Goal: Task Accomplishment & Management: Use online tool/utility

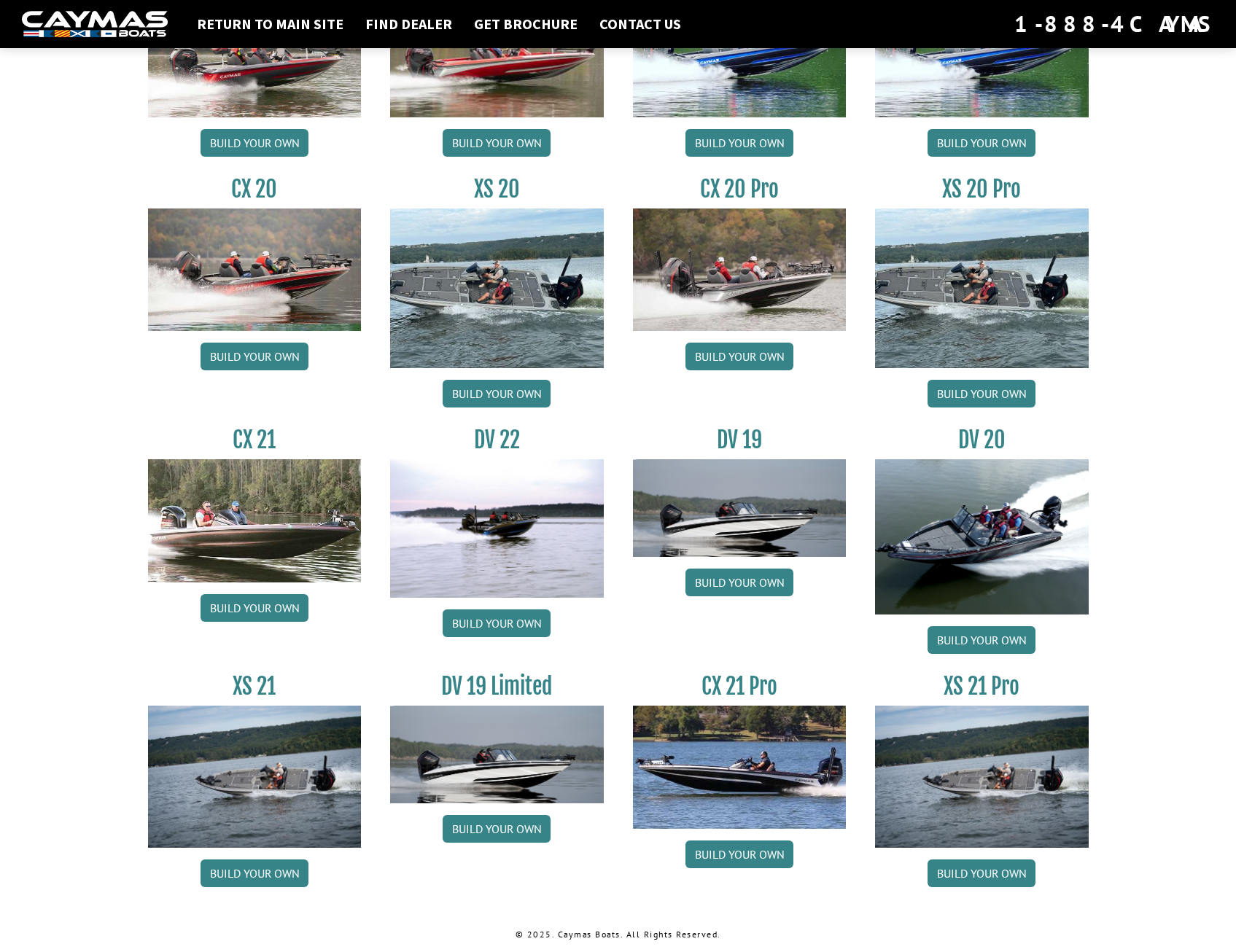
scroll to position [1292, 0]
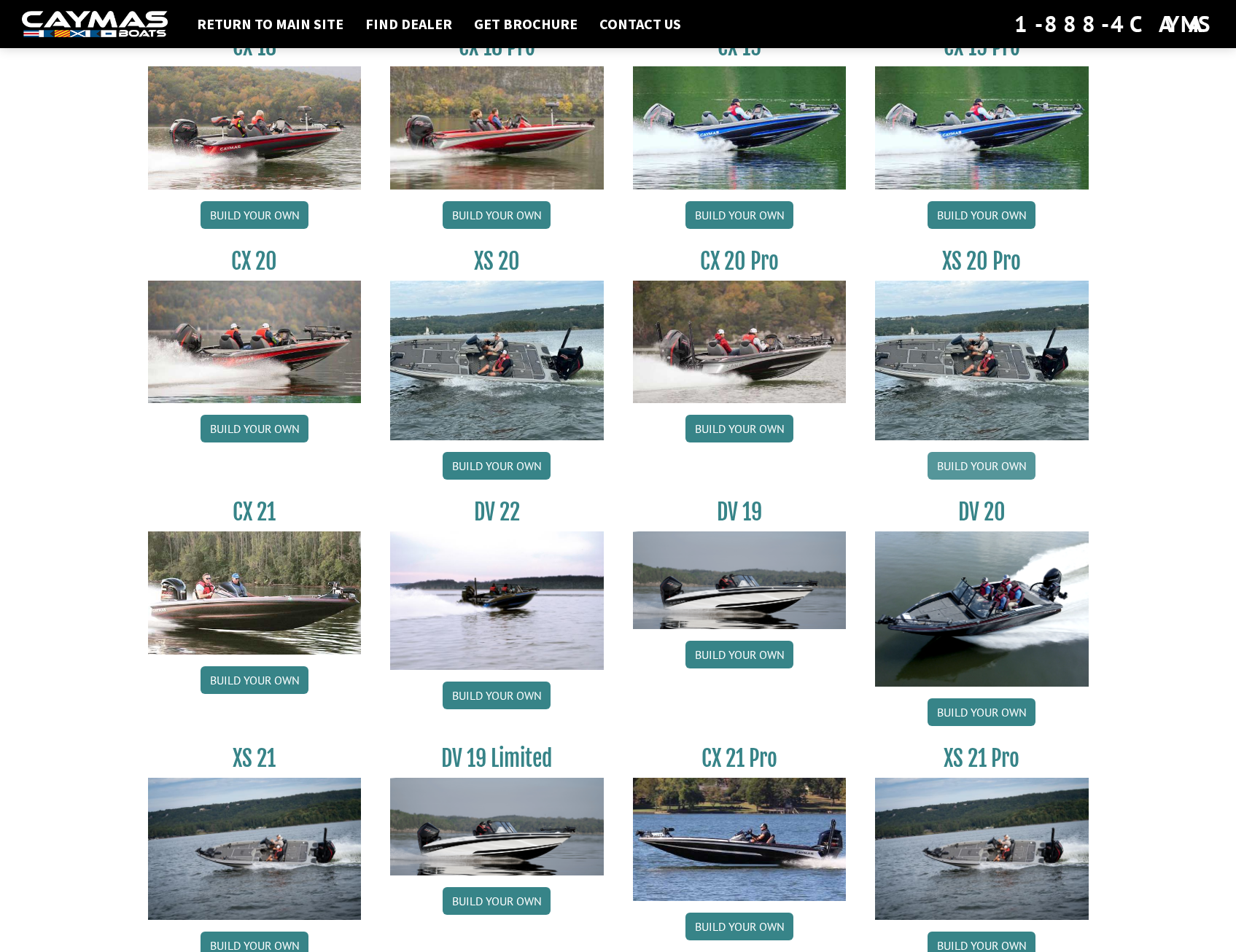
click at [995, 467] on link "Build your own" at bounding box center [981, 465] width 108 height 28
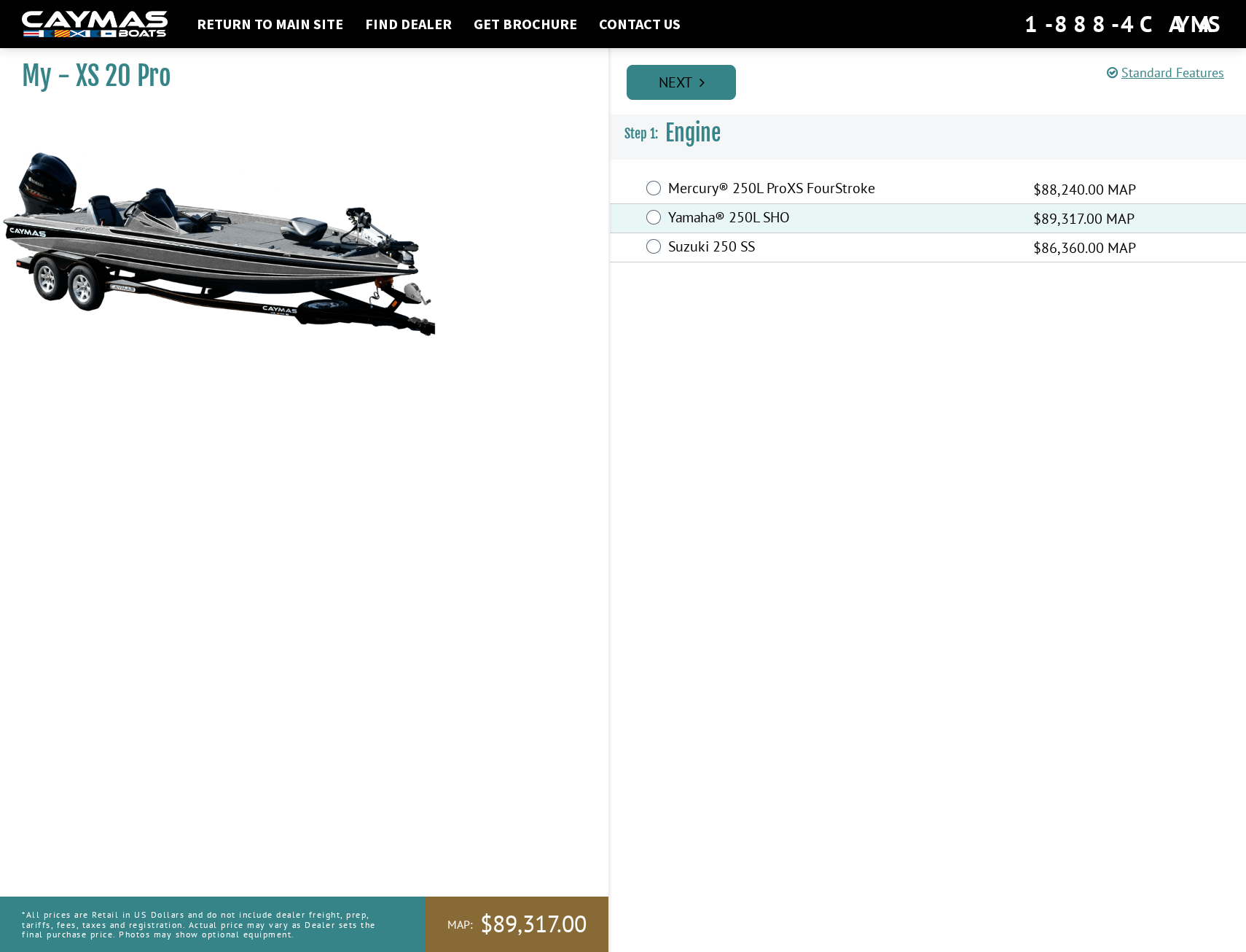
click at [696, 87] on link "Next" at bounding box center [681, 82] width 109 height 35
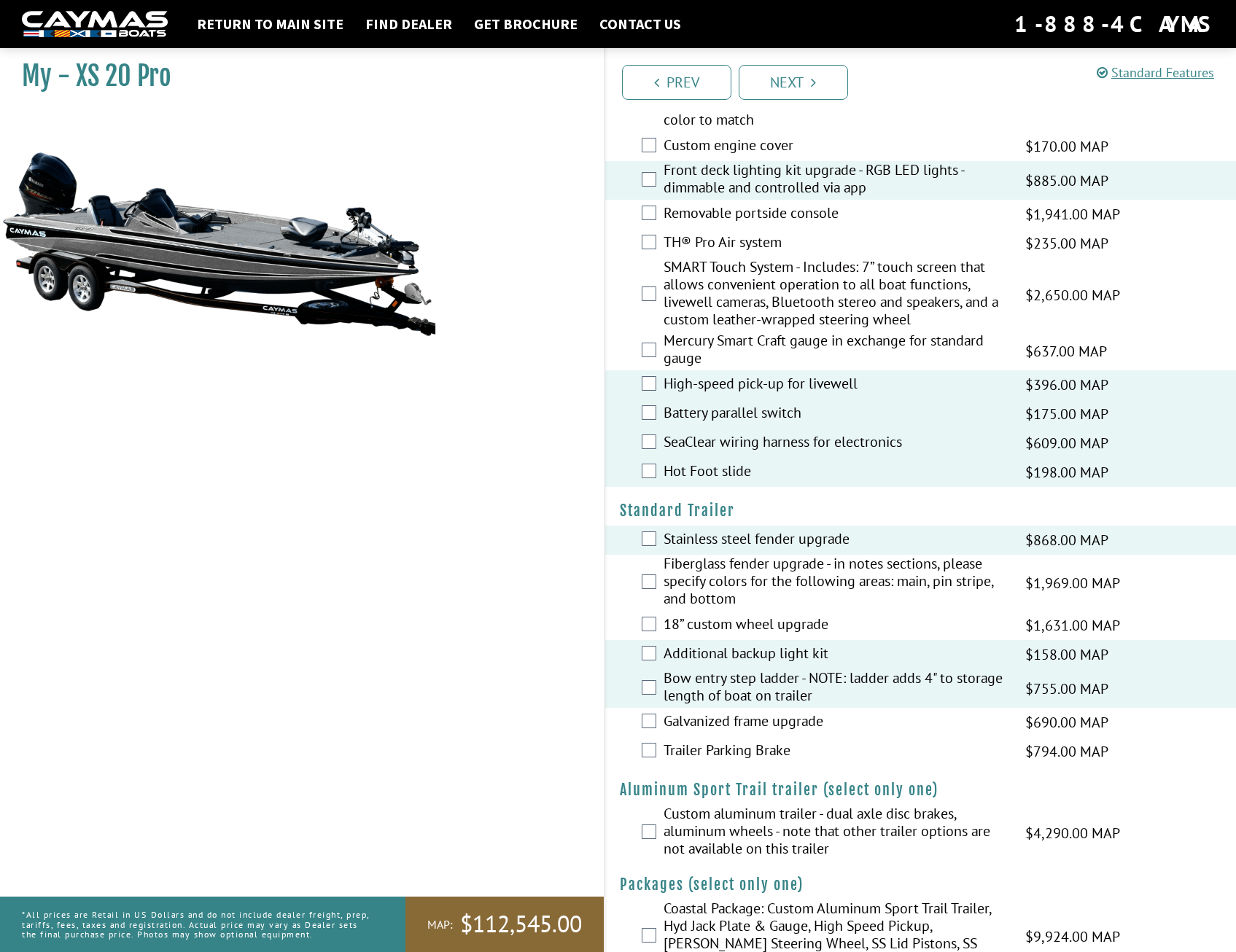
scroll to position [2398, 0]
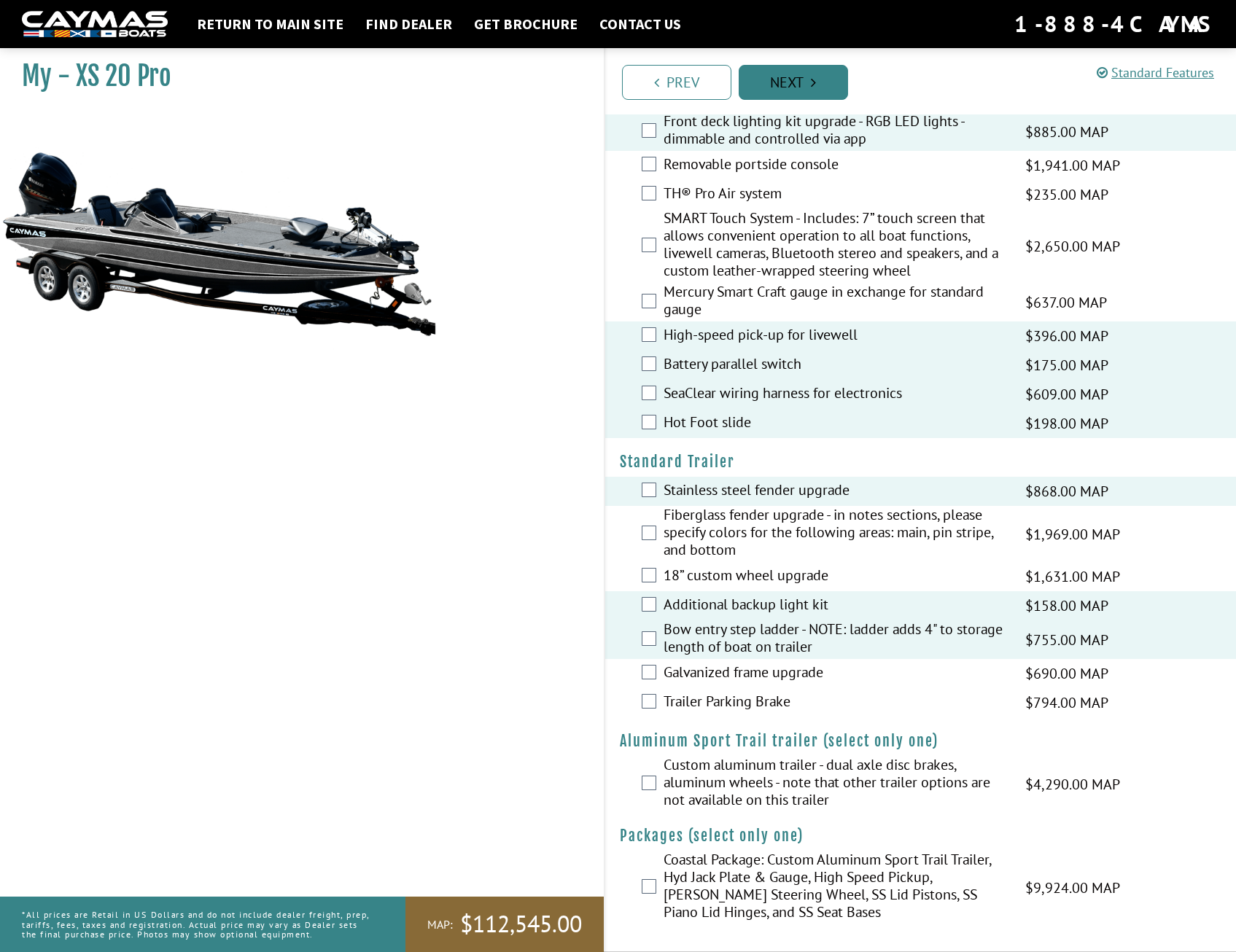
click at [810, 88] on link "Next" at bounding box center [792, 82] width 109 height 35
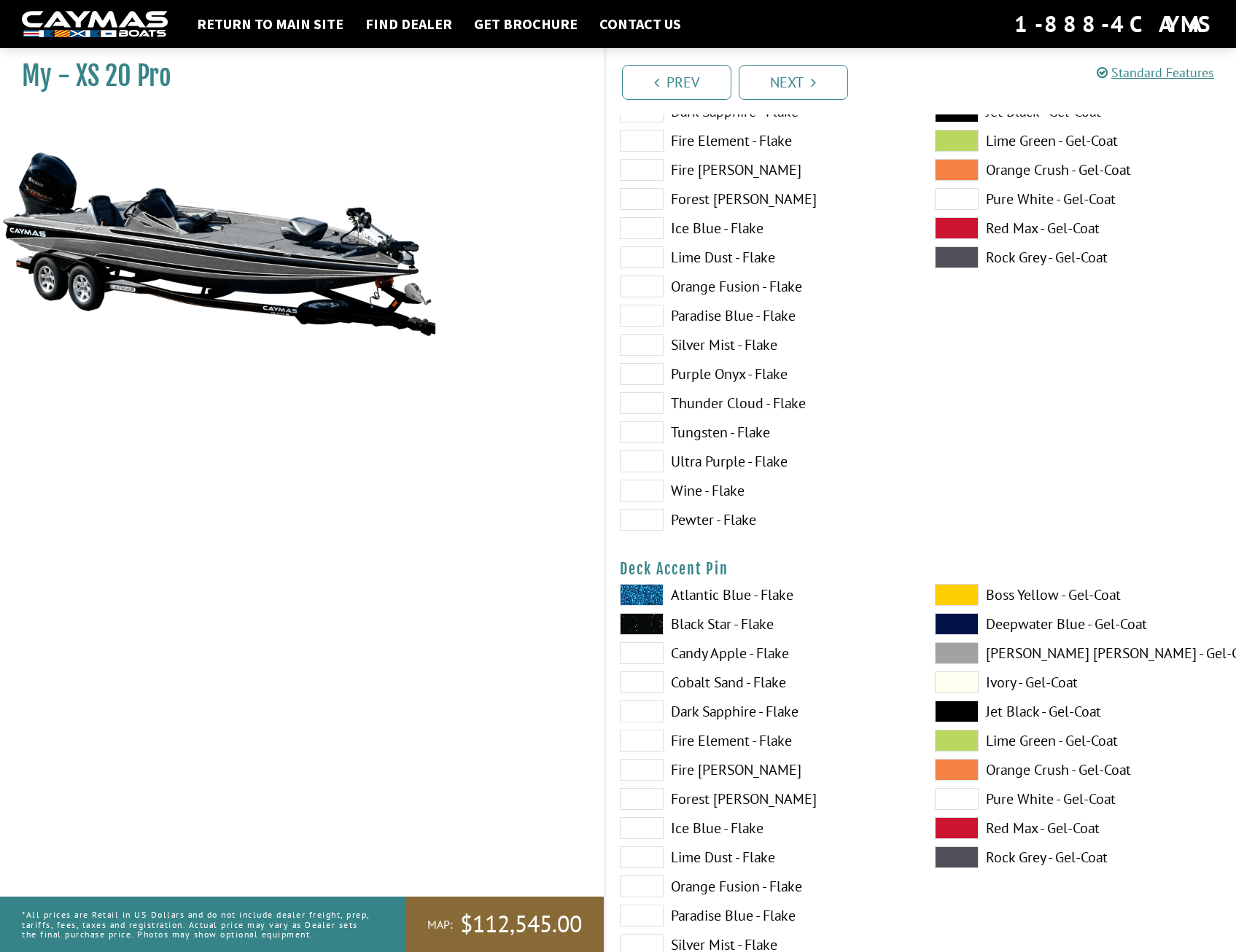
scroll to position [0, 0]
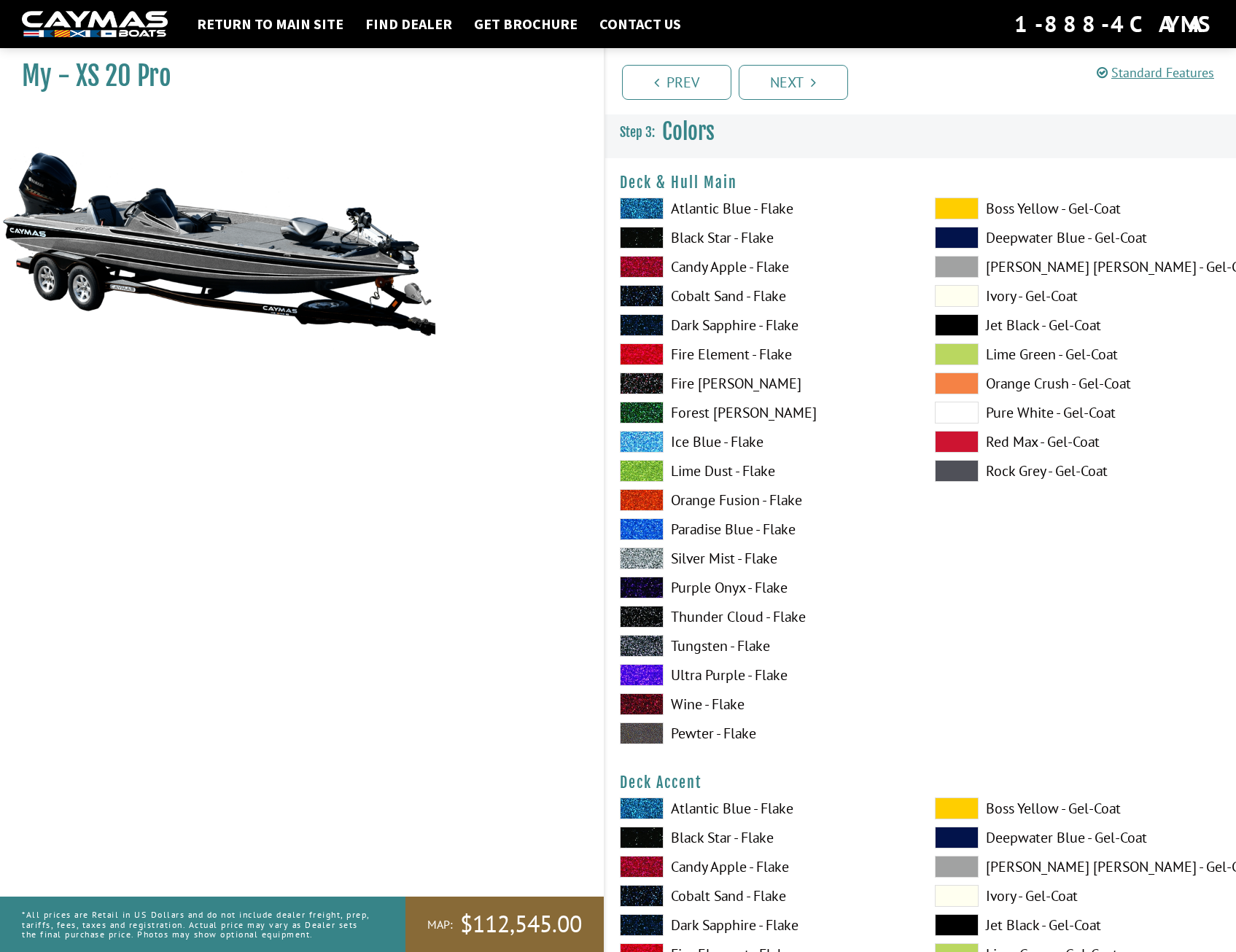
click at [657, 474] on span at bounding box center [641, 471] width 43 height 22
click at [654, 679] on span at bounding box center [641, 674] width 43 height 22
click at [967, 267] on span at bounding box center [956, 266] width 43 height 22
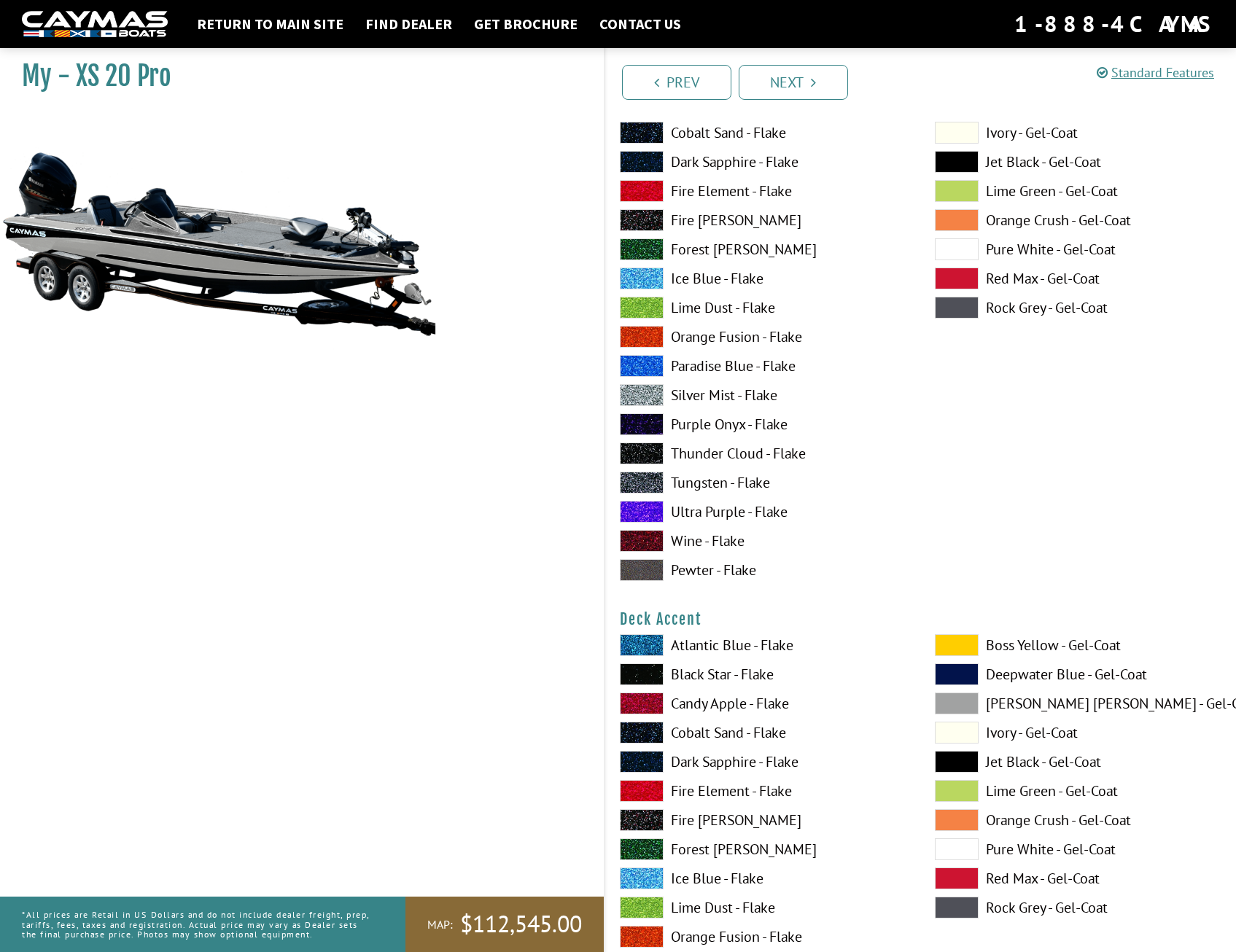
scroll to position [219, 0]
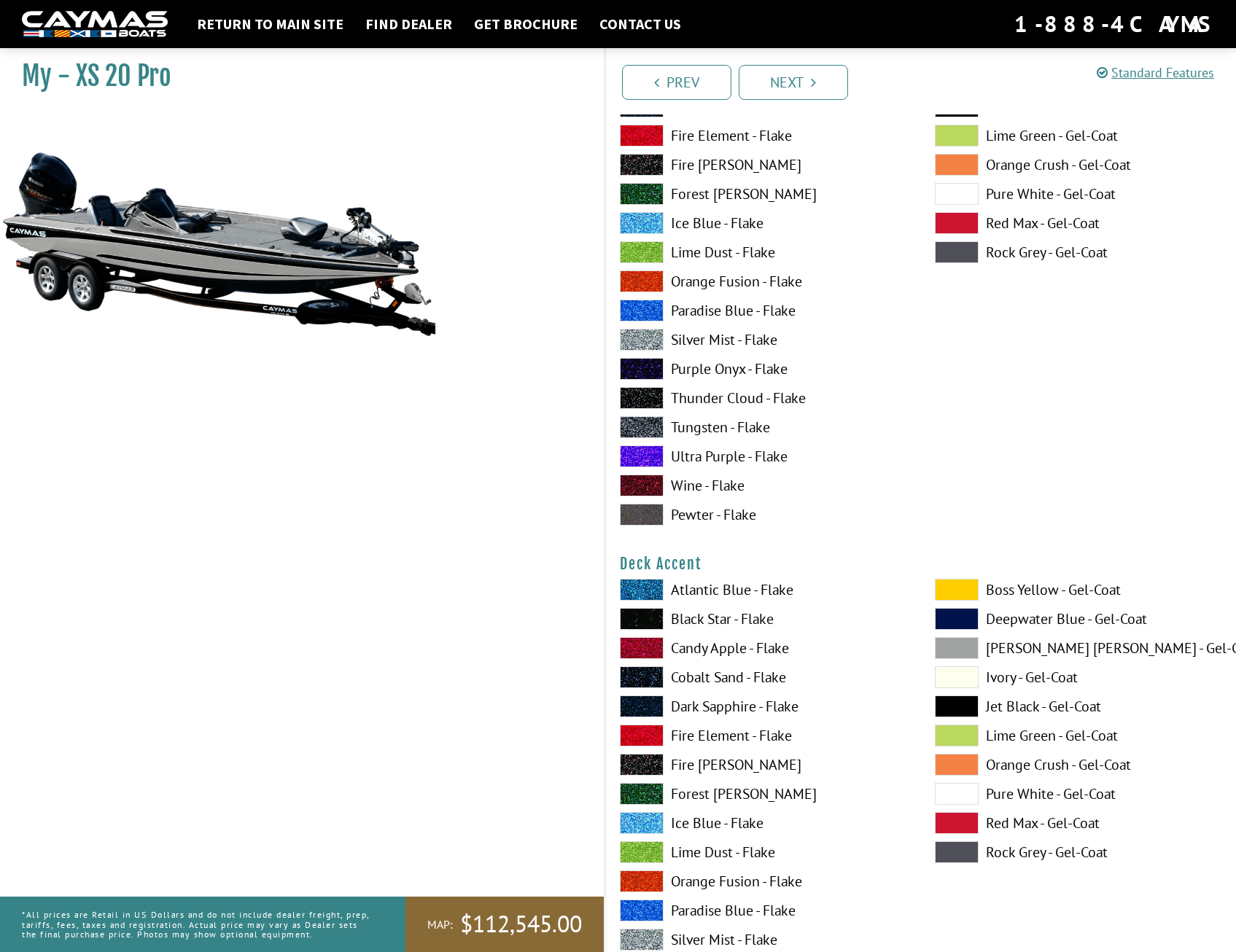
click at [961, 642] on span at bounding box center [956, 647] width 43 height 22
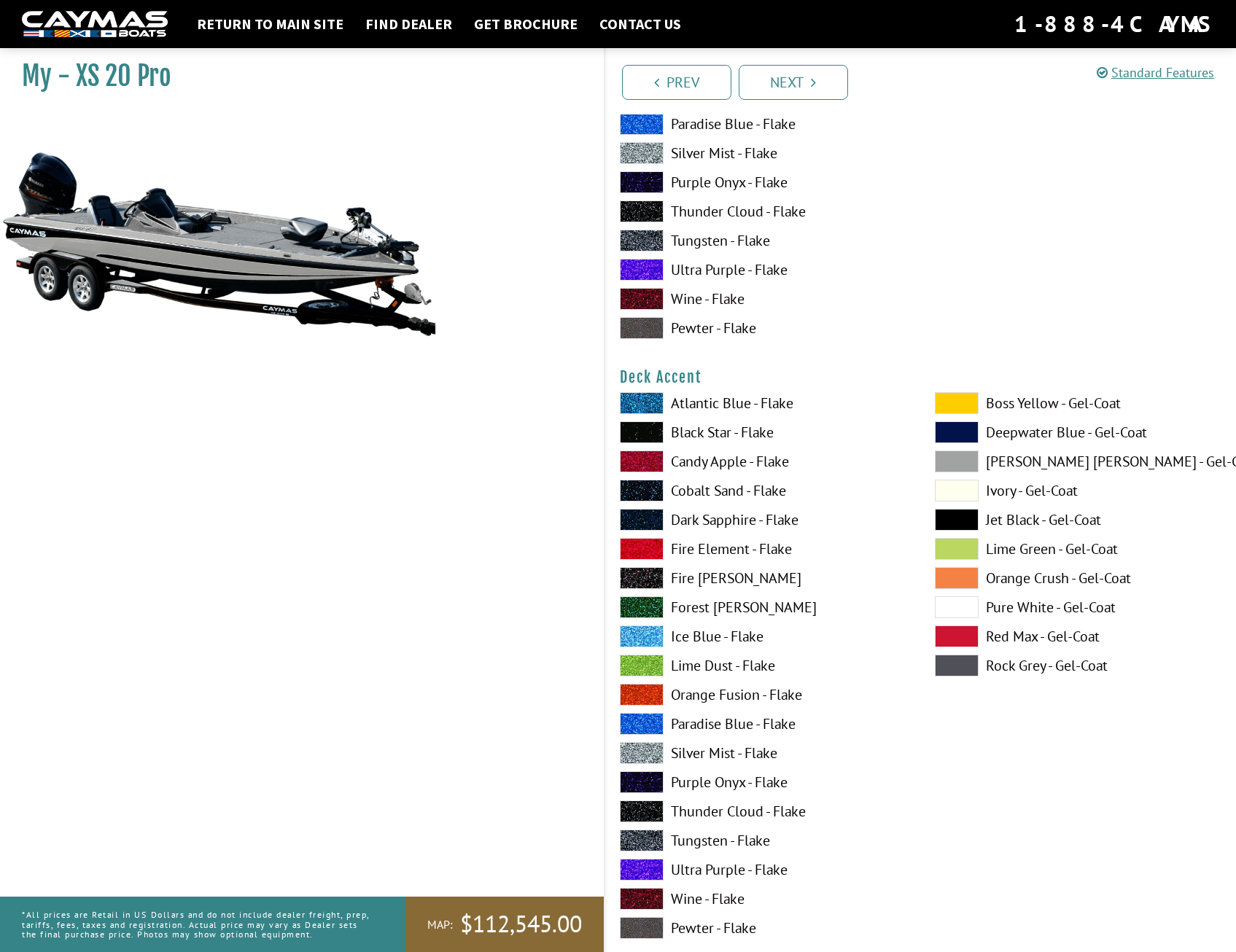
scroll to position [437, 0]
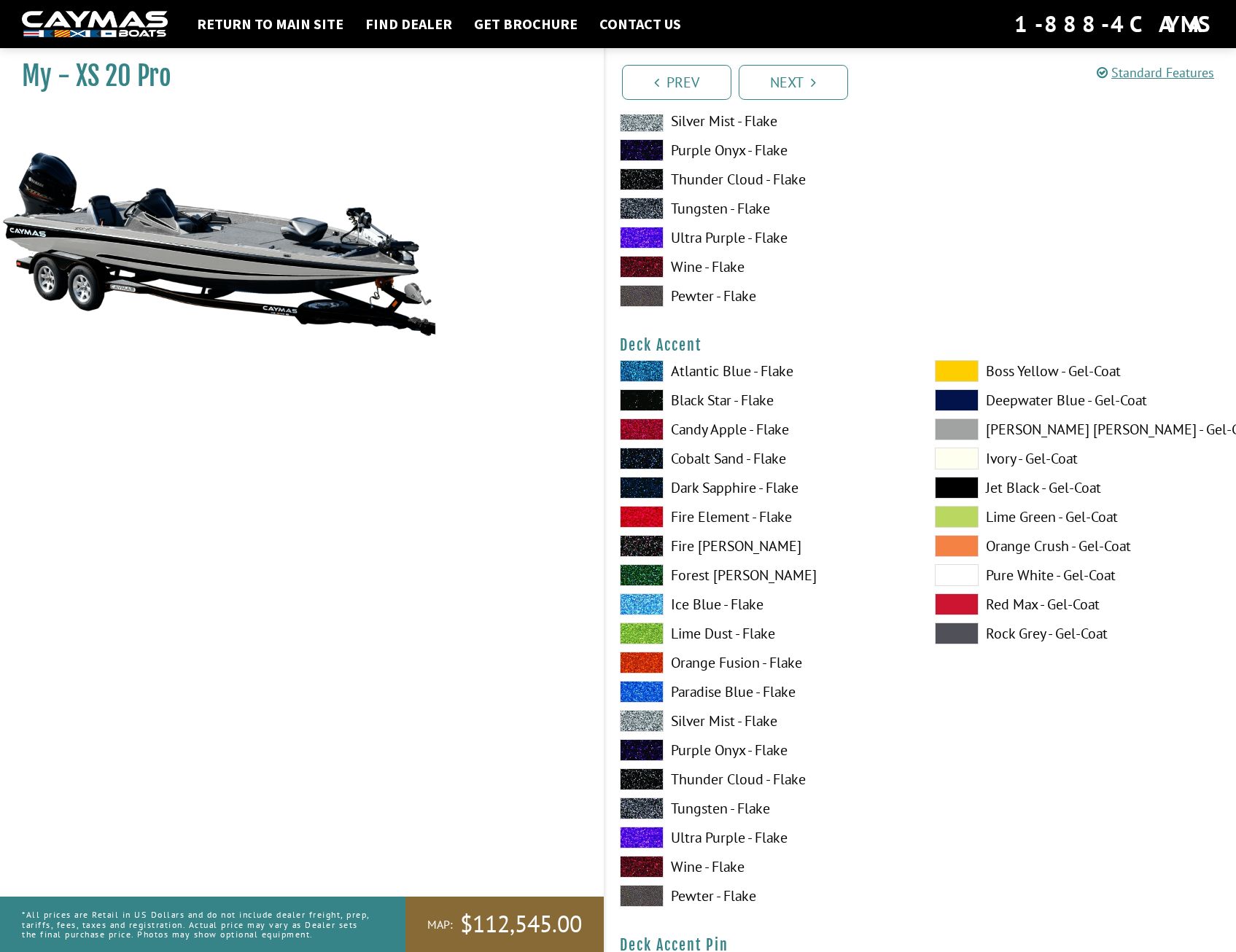
click at [654, 720] on span at bounding box center [641, 721] width 43 height 22
click at [957, 427] on span at bounding box center [956, 429] width 43 height 22
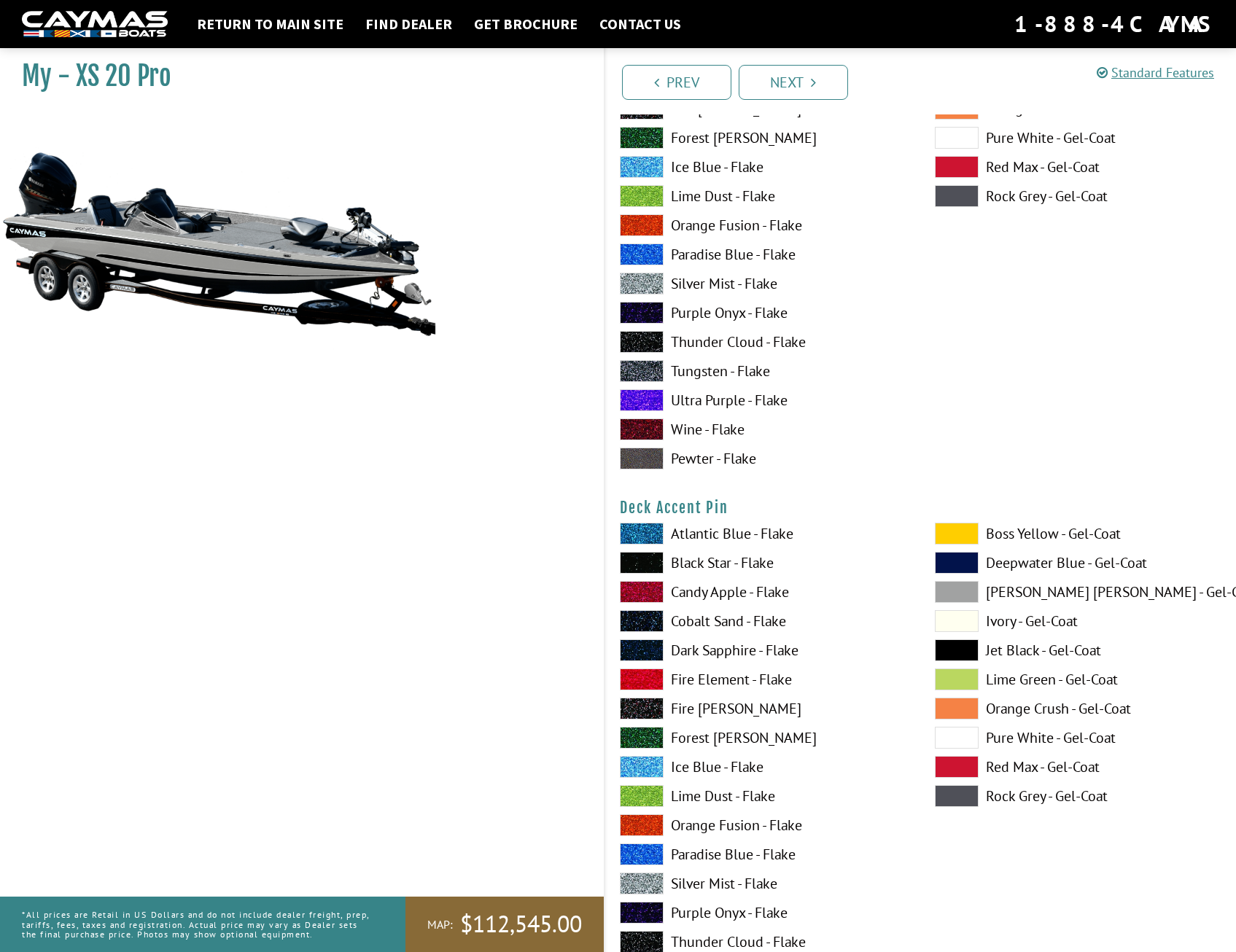
scroll to position [947, 0]
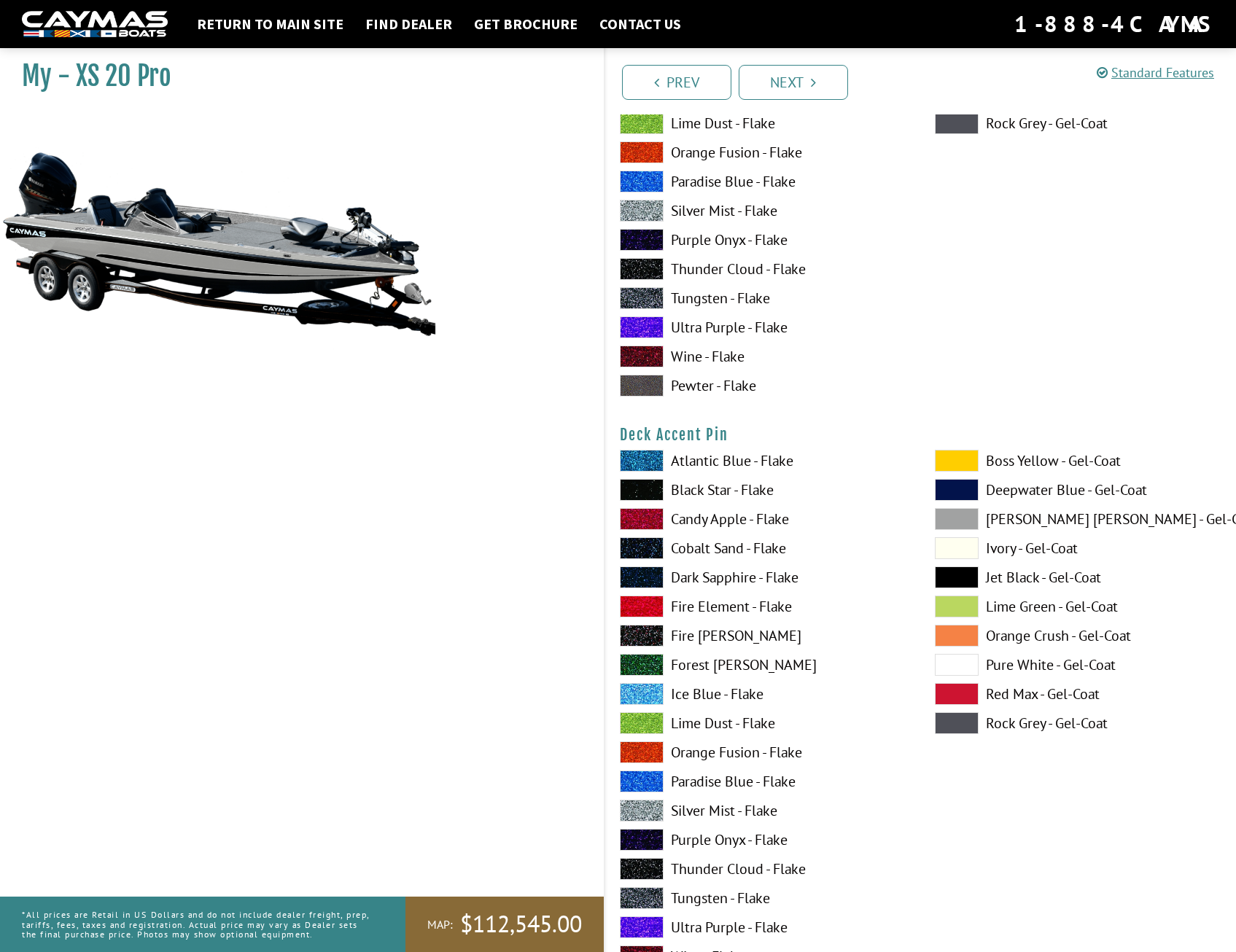
click at [645, 463] on span at bounding box center [641, 460] width 43 height 22
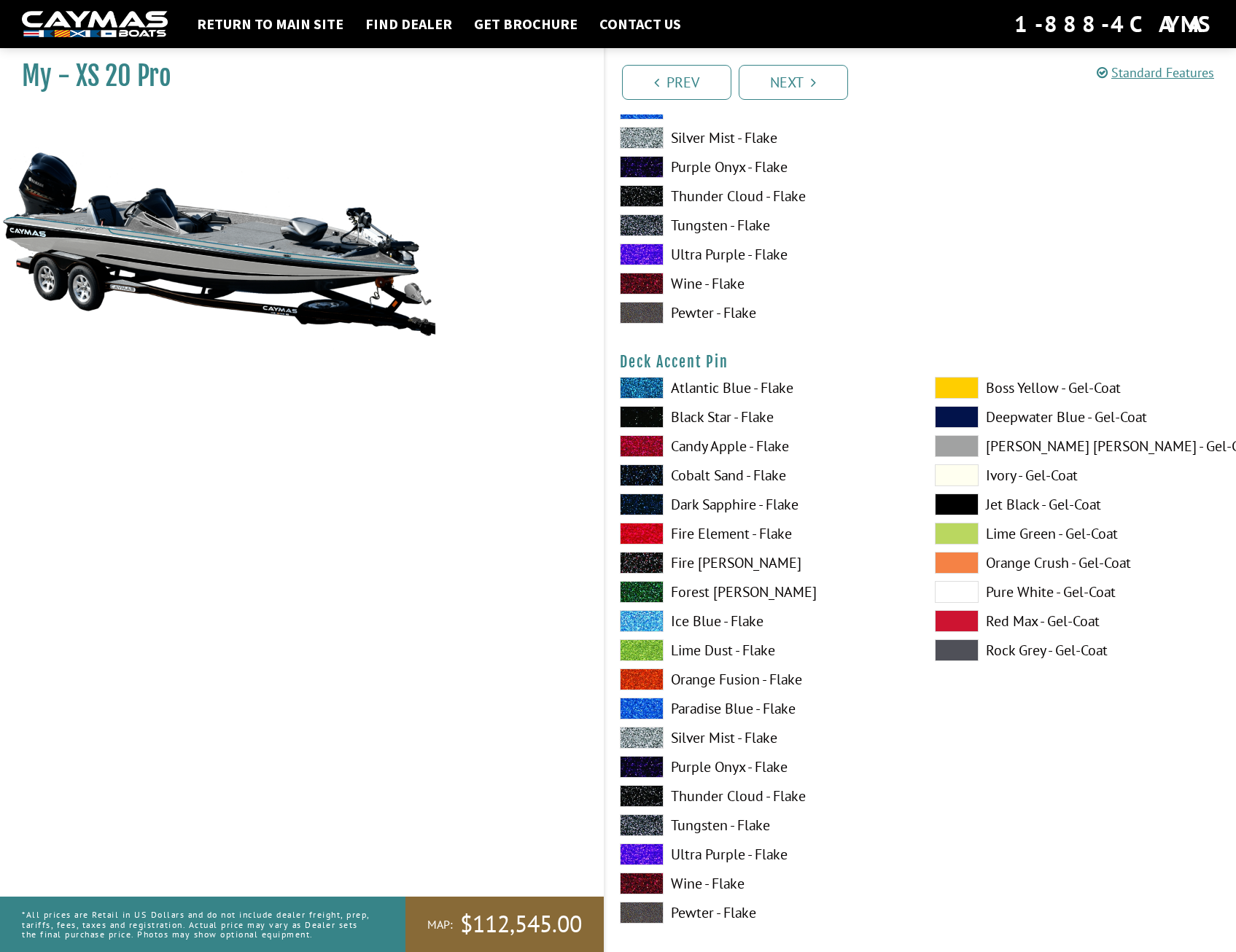
click at [652, 707] on span at bounding box center [641, 708] width 43 height 22
click at [656, 852] on span at bounding box center [641, 854] width 43 height 22
click at [648, 802] on span at bounding box center [641, 796] width 43 height 22
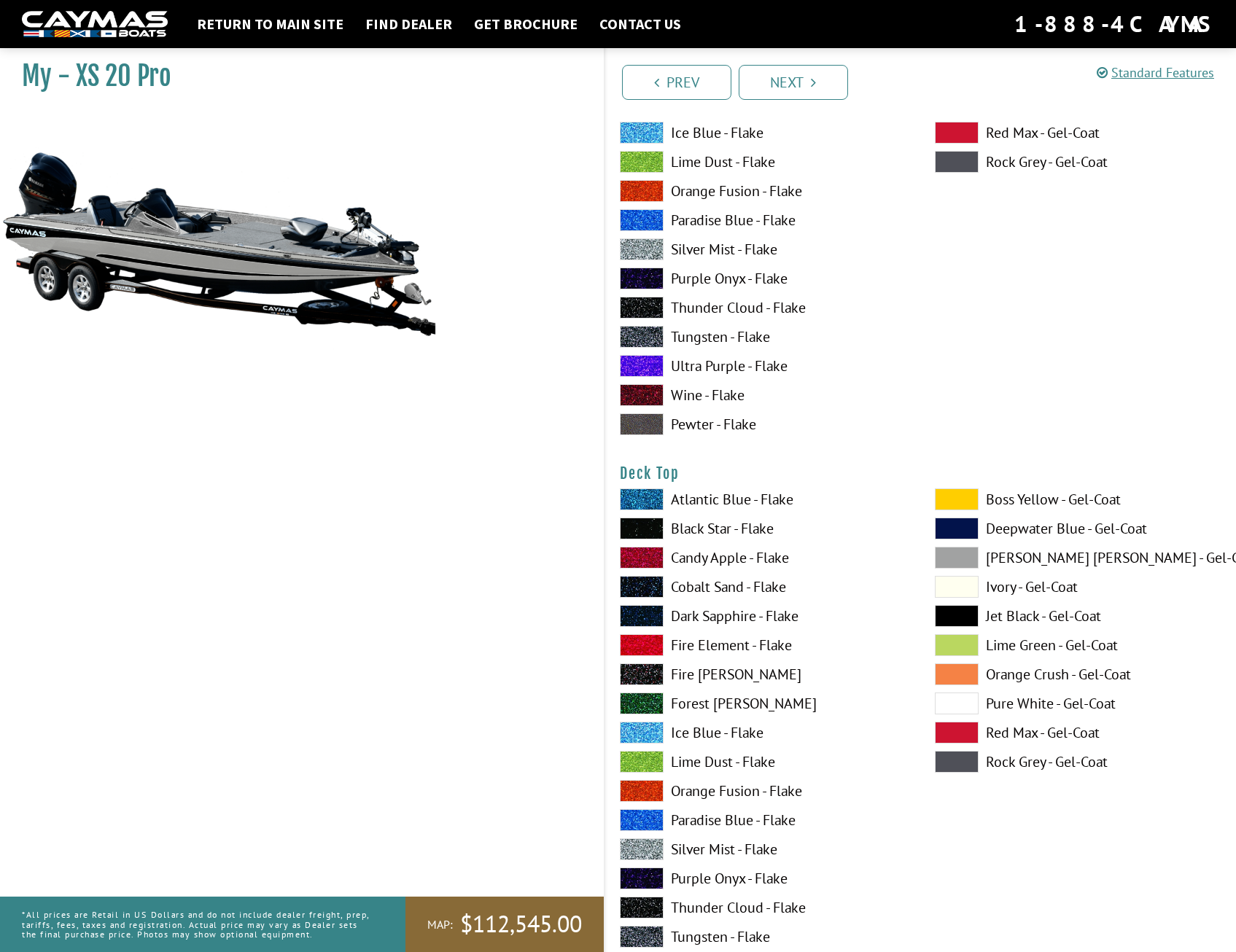
scroll to position [1603, 0]
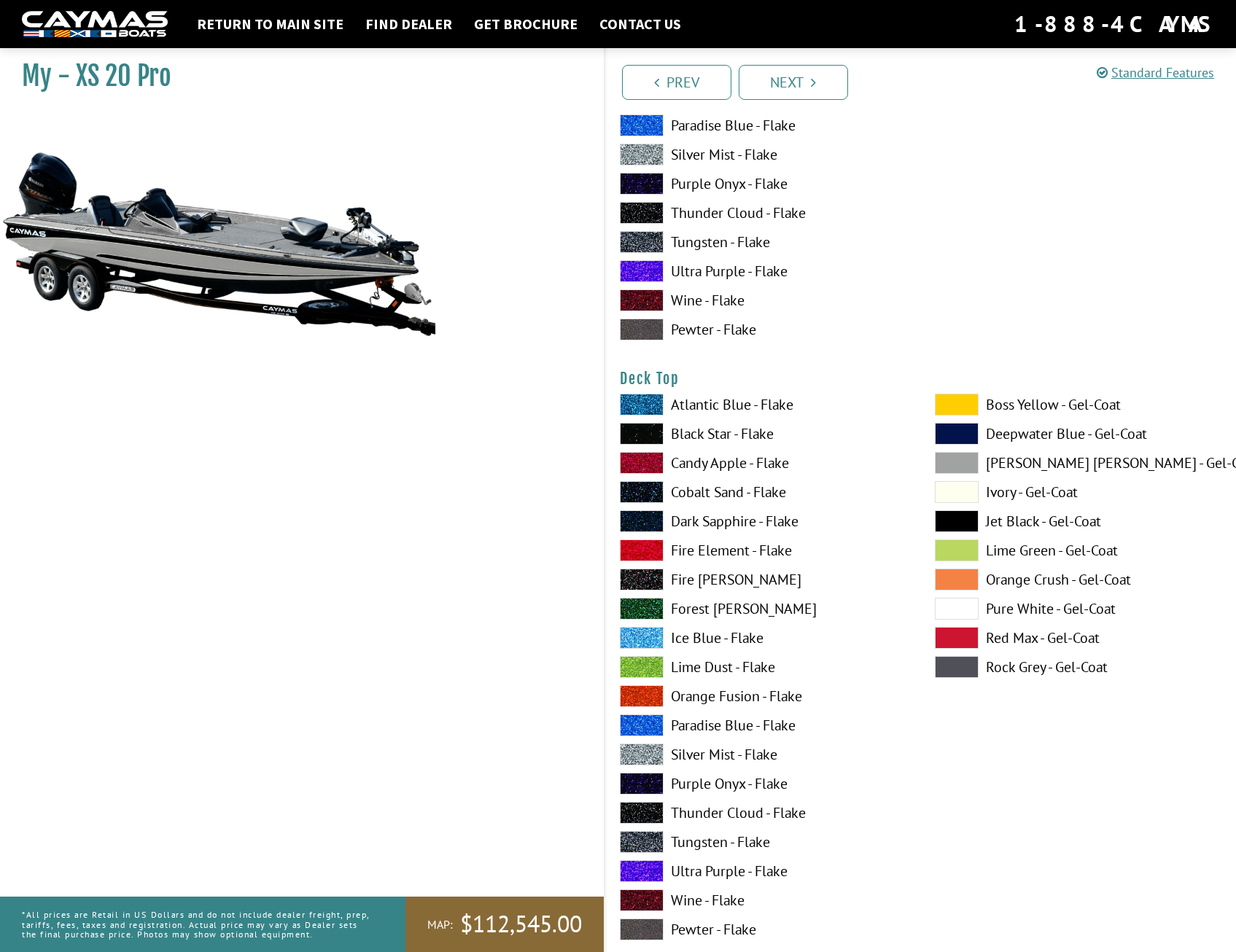
click at [638, 809] on span at bounding box center [641, 812] width 43 height 22
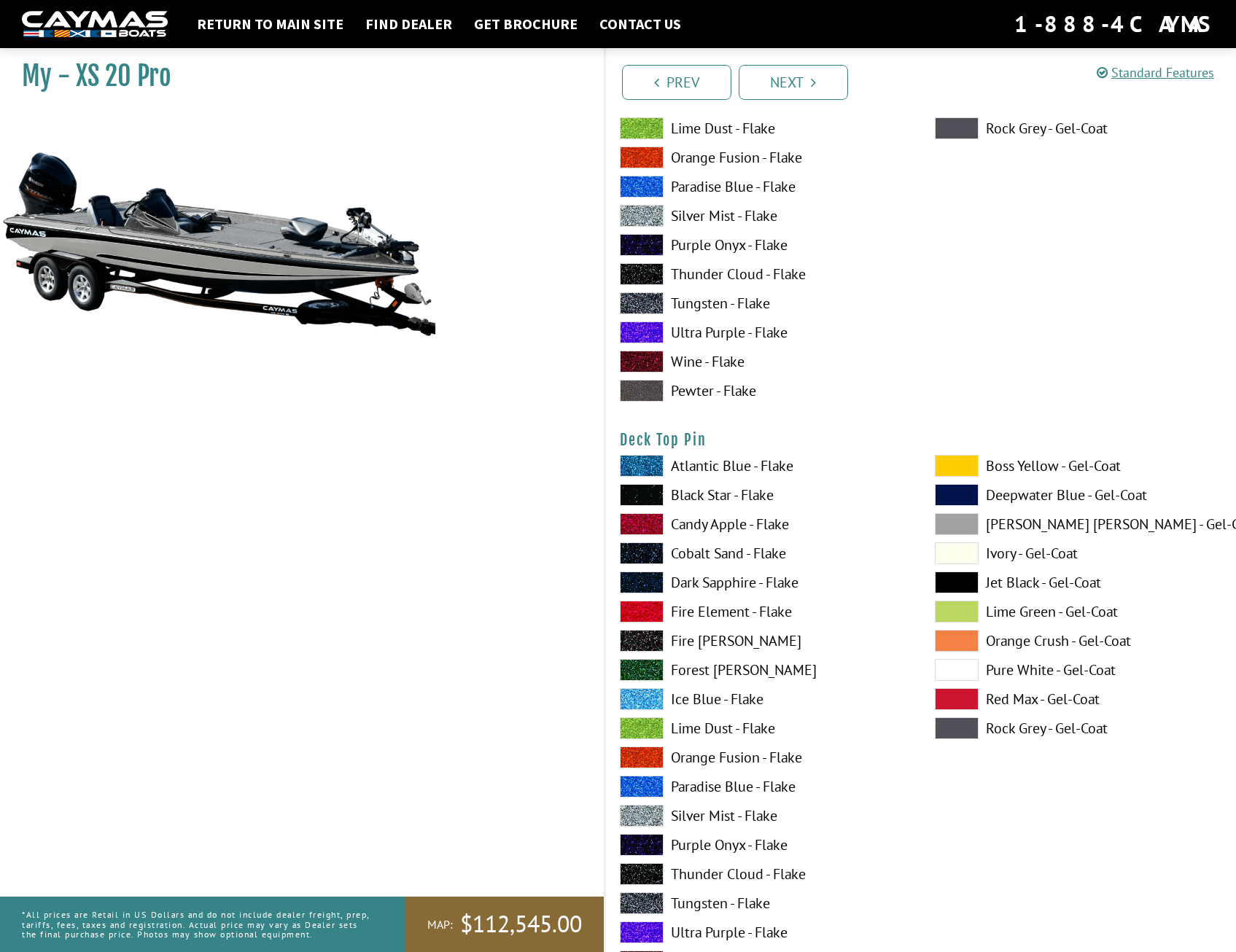
scroll to position [2186, 0]
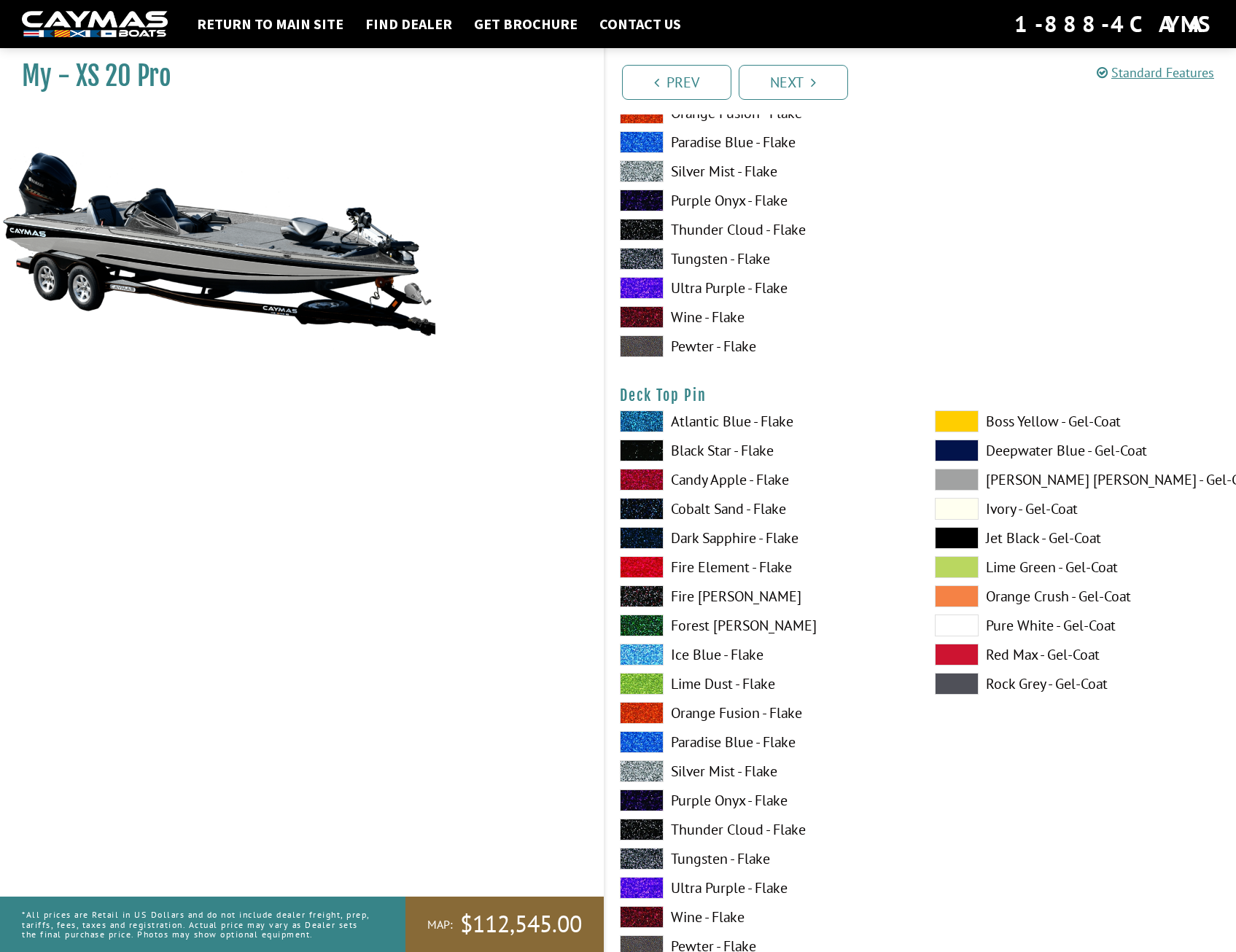
click at [638, 825] on span at bounding box center [641, 829] width 43 height 22
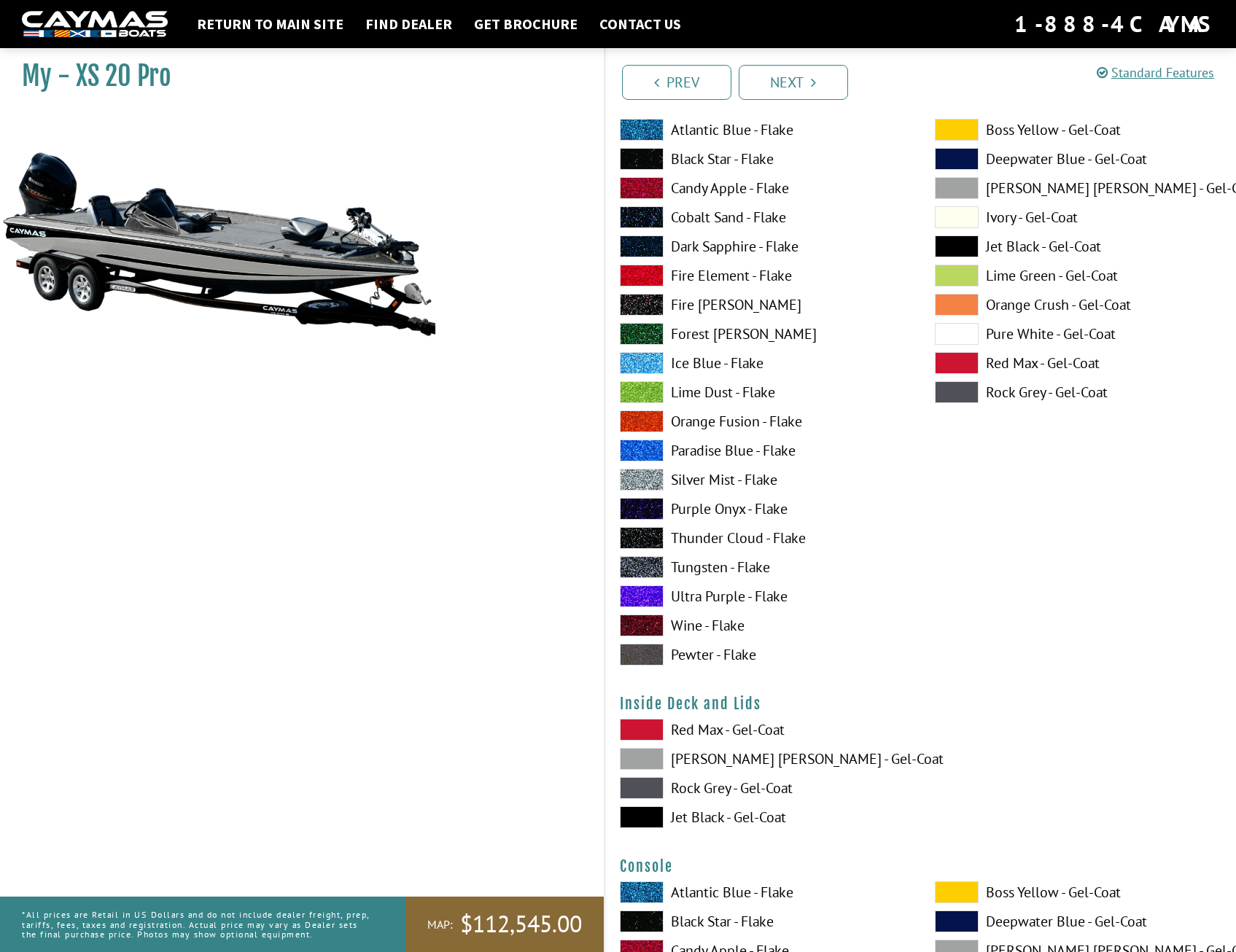
scroll to position [2550, 0]
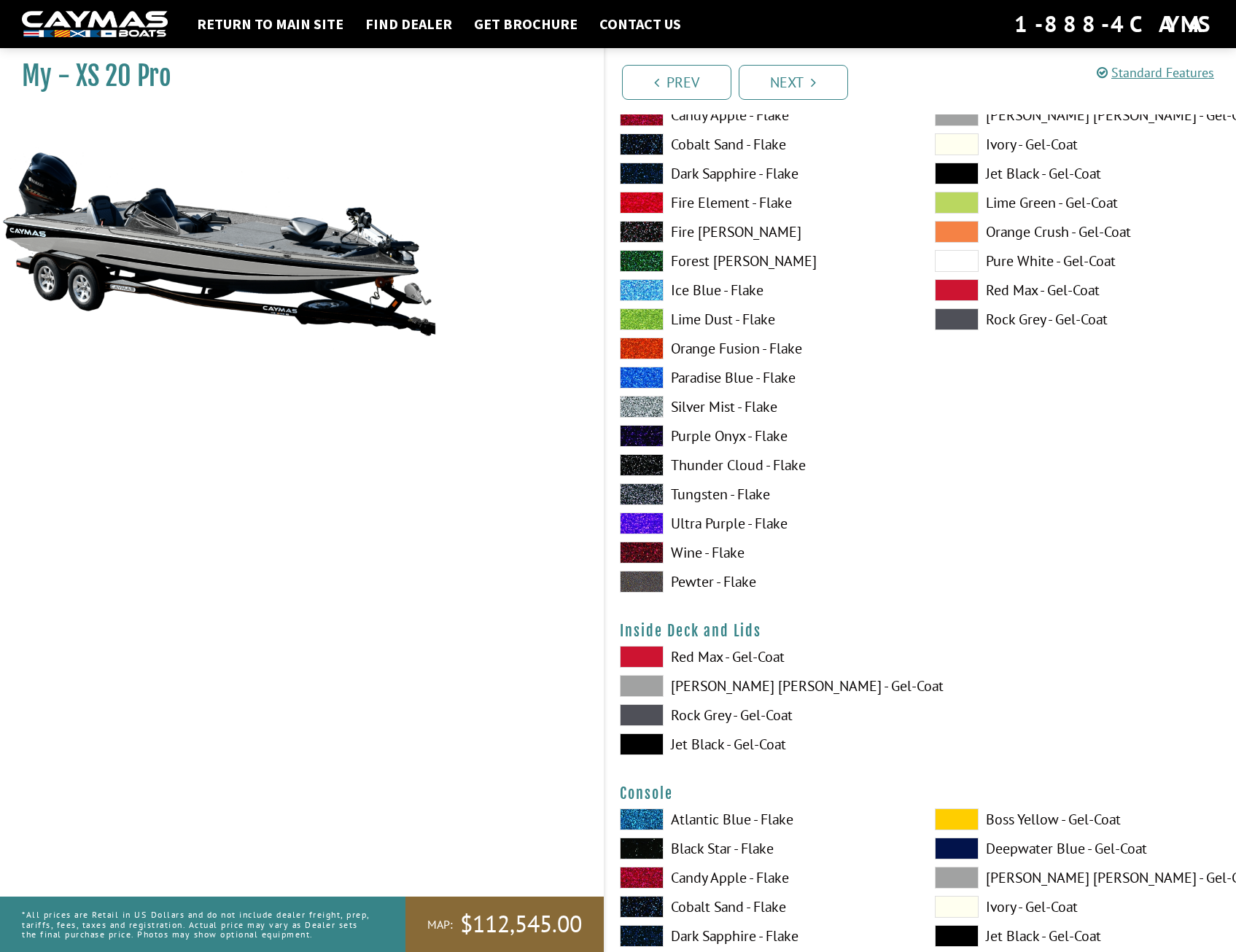
click at [652, 690] on span at bounding box center [641, 686] width 43 height 22
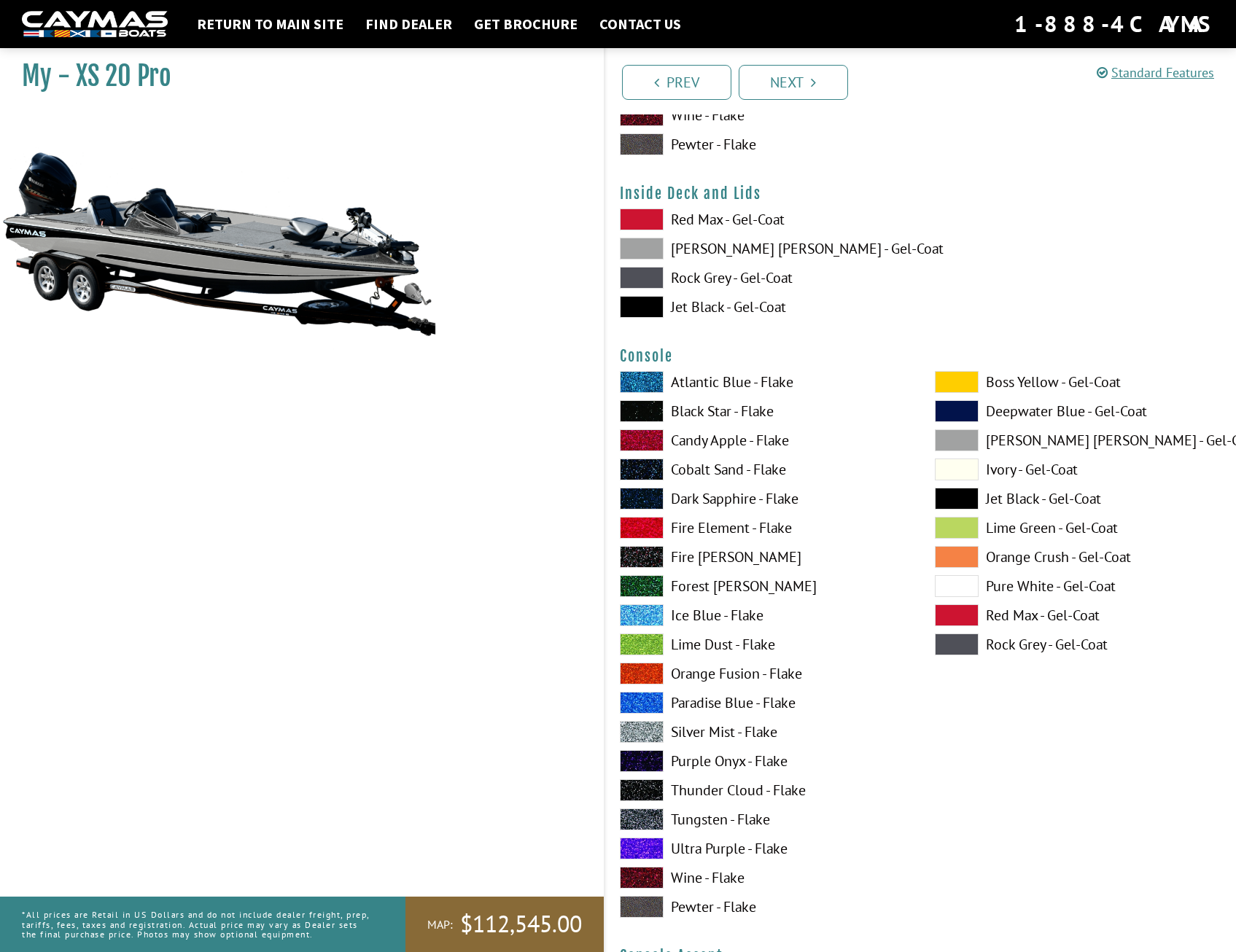
scroll to position [3060, 0]
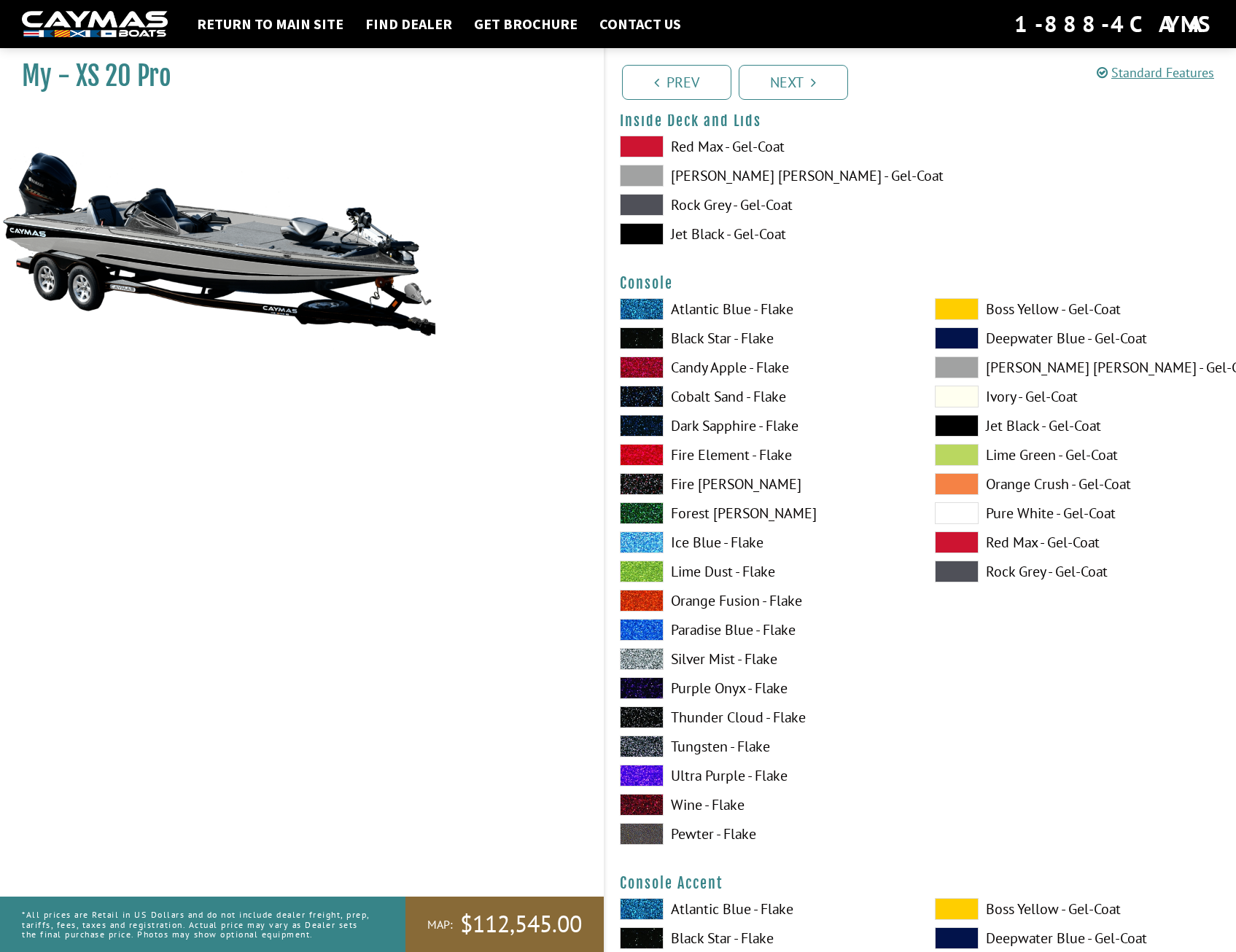
click at [647, 721] on span at bounding box center [641, 717] width 43 height 22
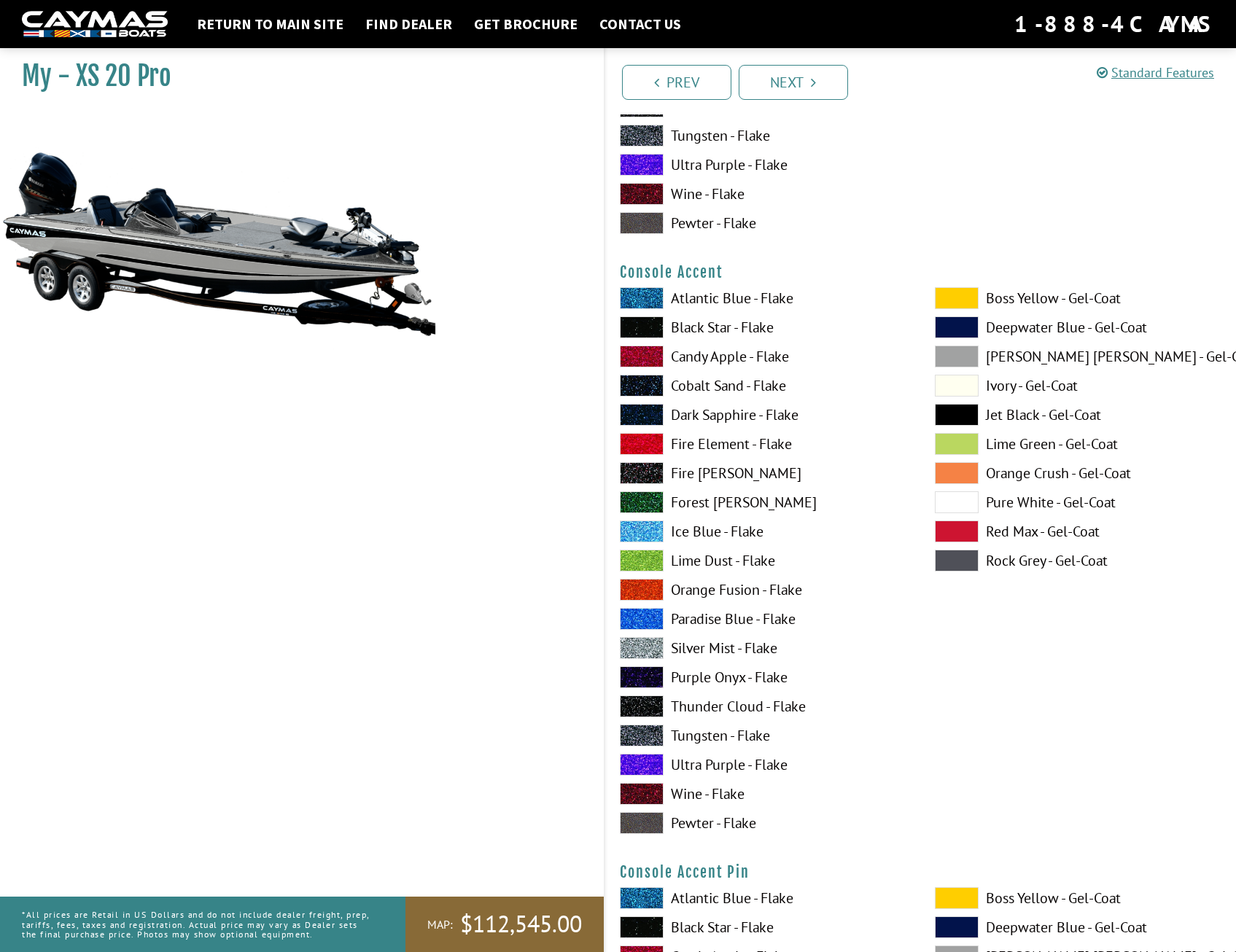
scroll to position [3716, 0]
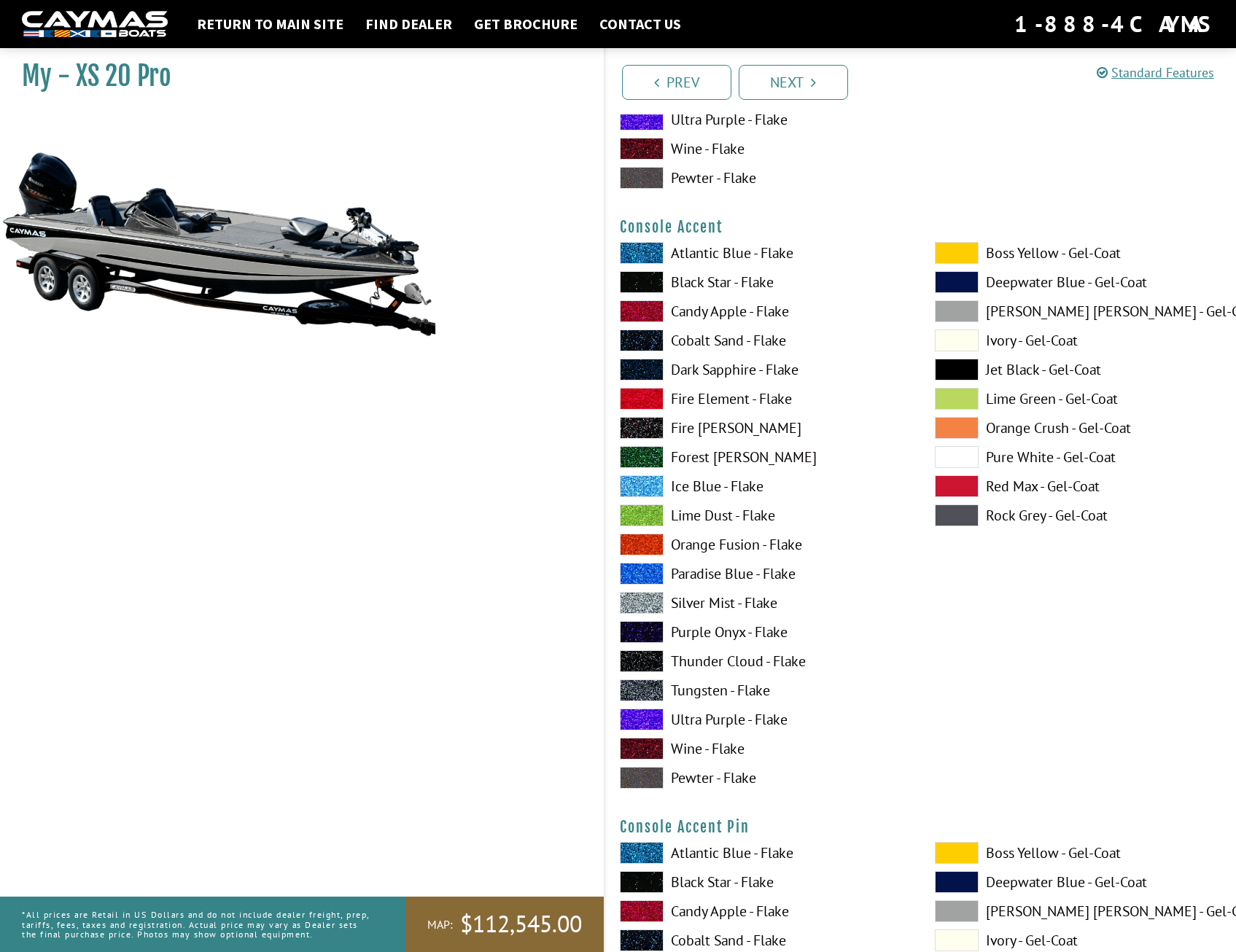
click at [651, 663] on span at bounding box center [641, 661] width 43 height 22
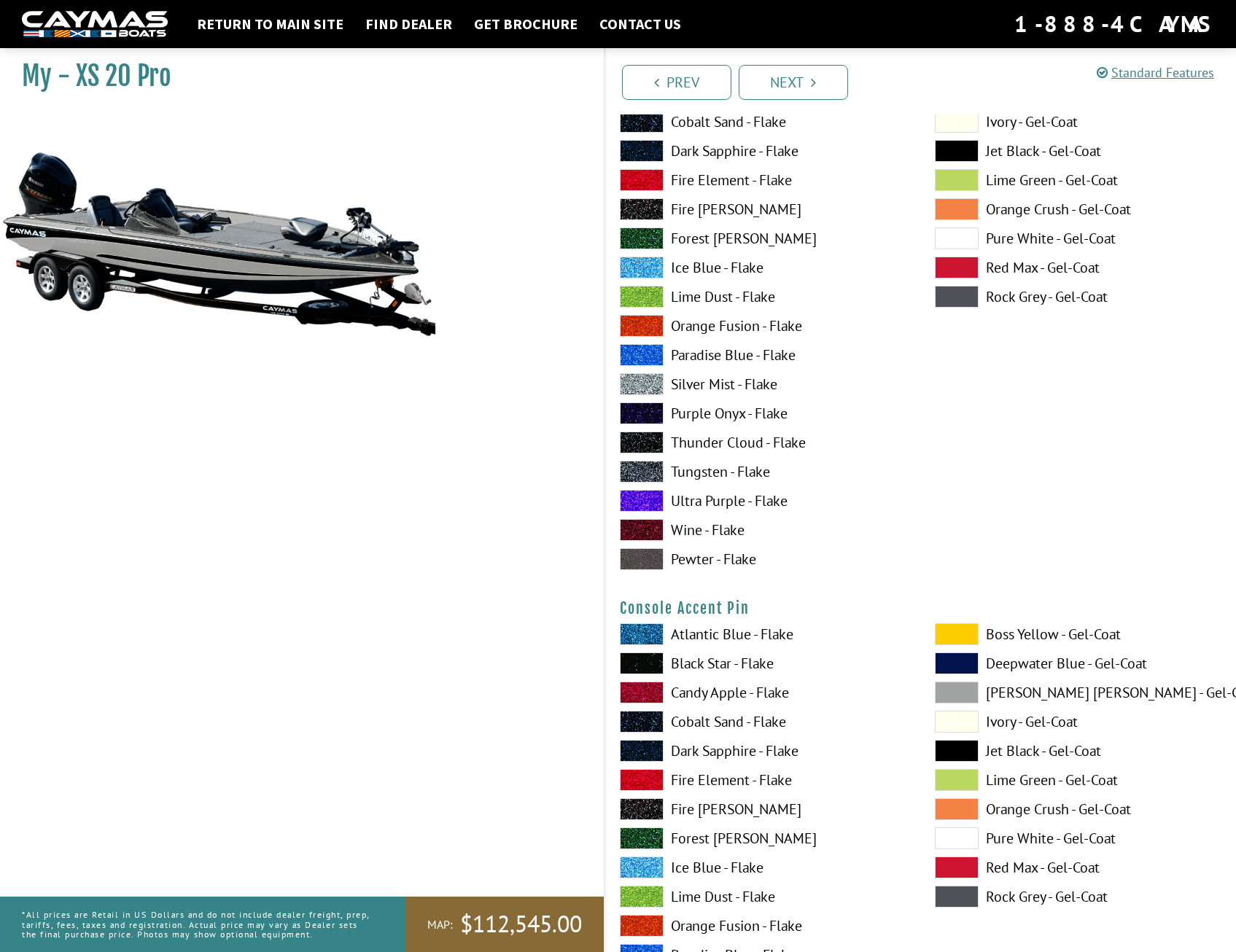
scroll to position [4008, 0]
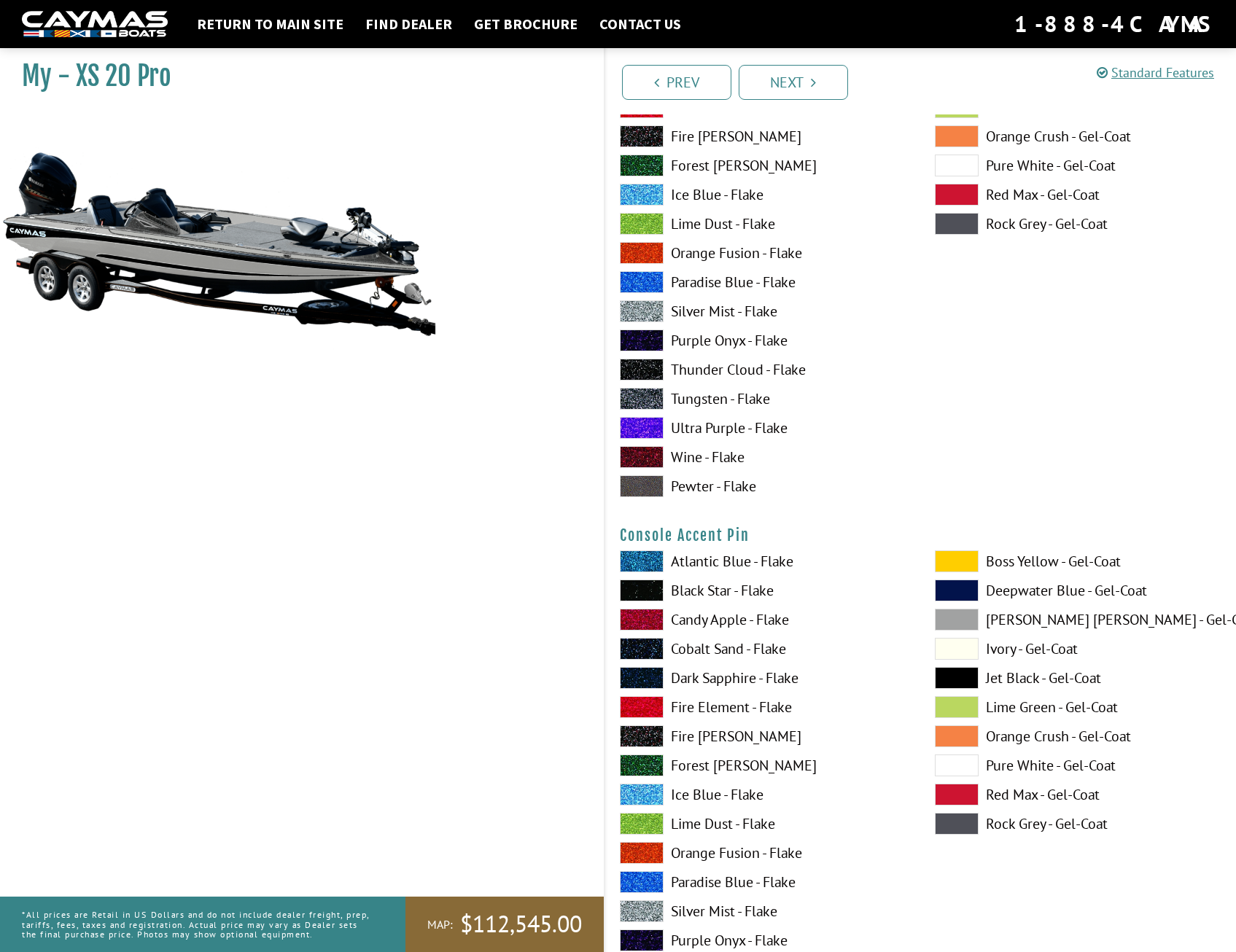
click at [958, 619] on span at bounding box center [956, 619] width 43 height 22
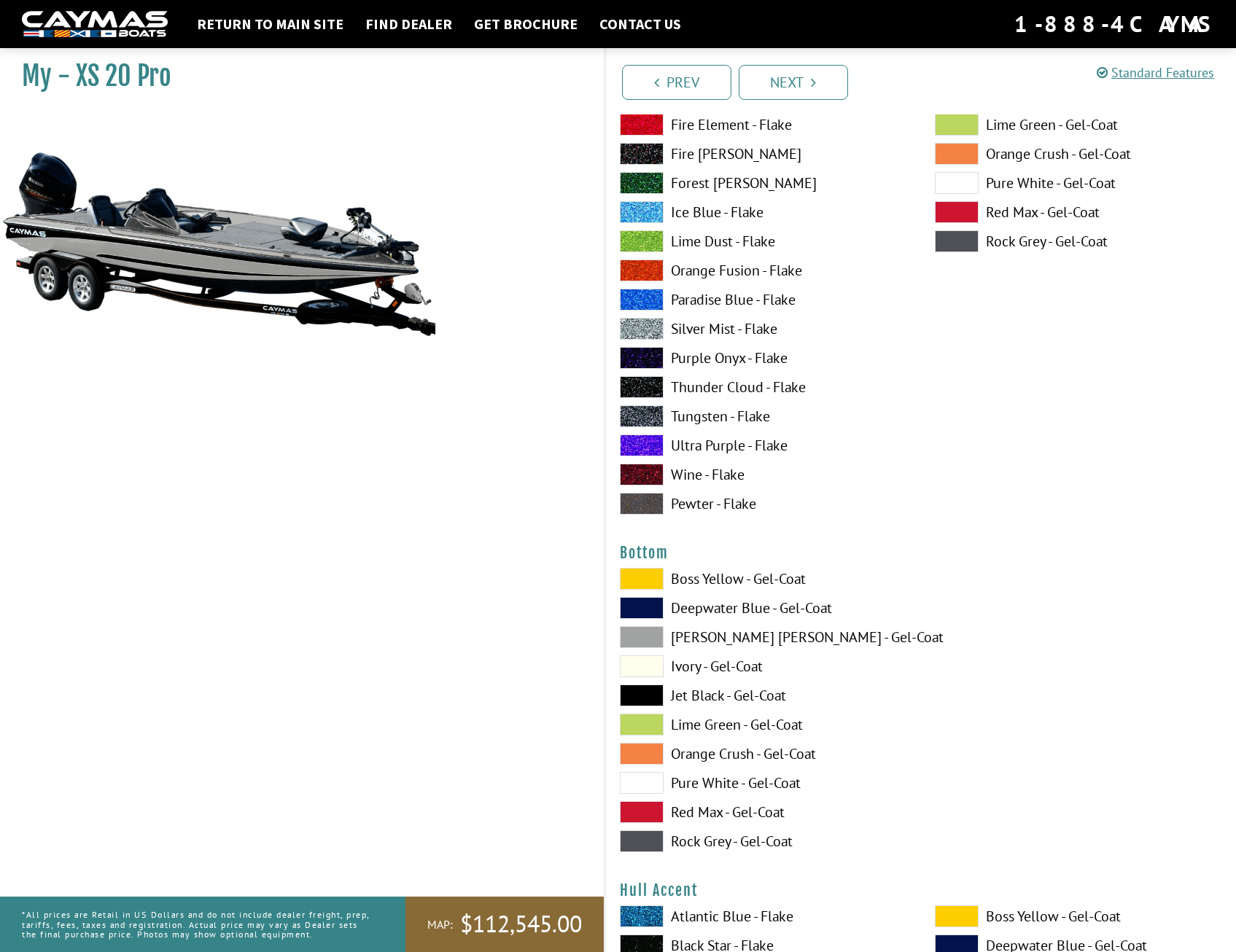
scroll to position [4664, 0]
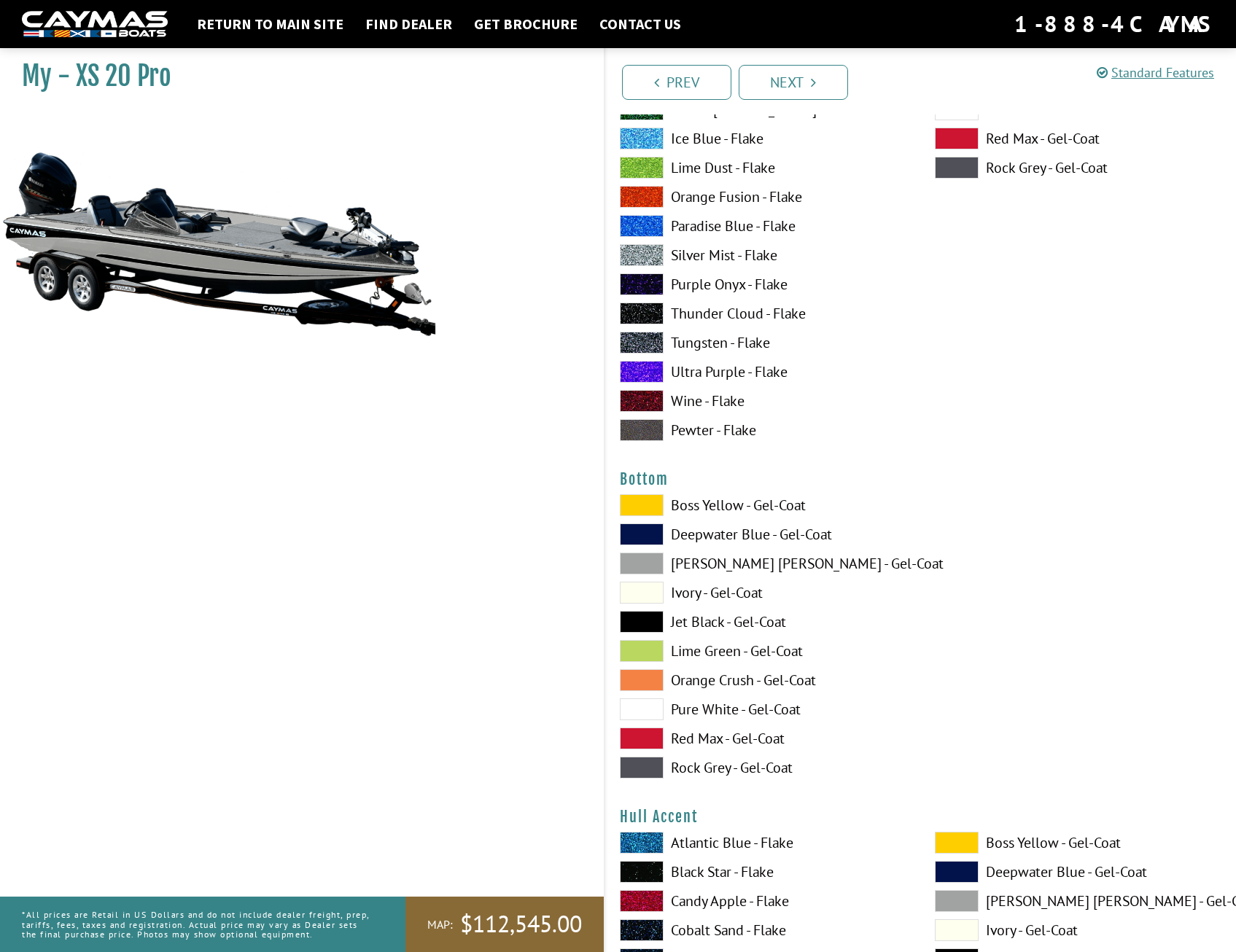
click at [657, 562] on span at bounding box center [641, 563] width 43 height 22
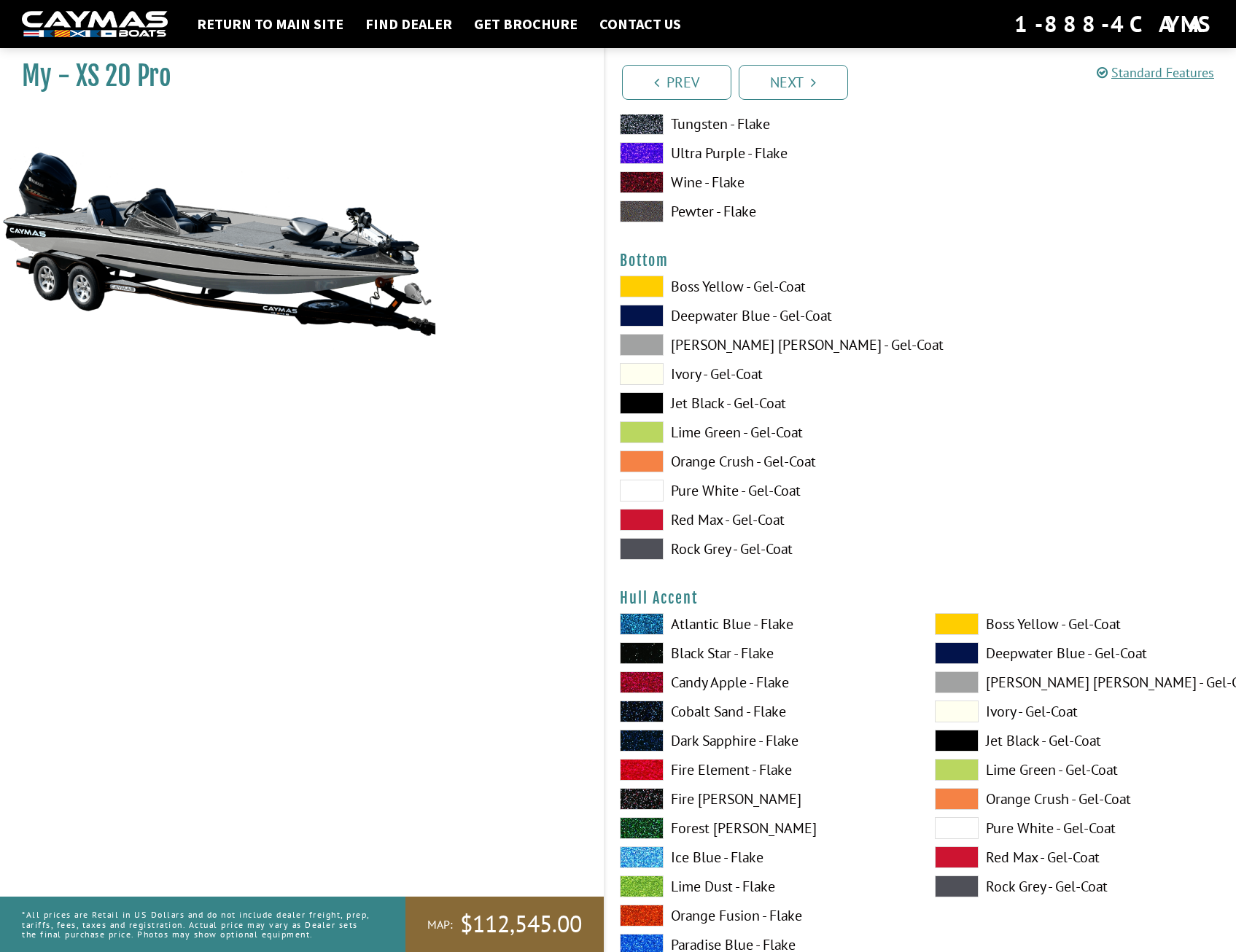
scroll to position [4955, 0]
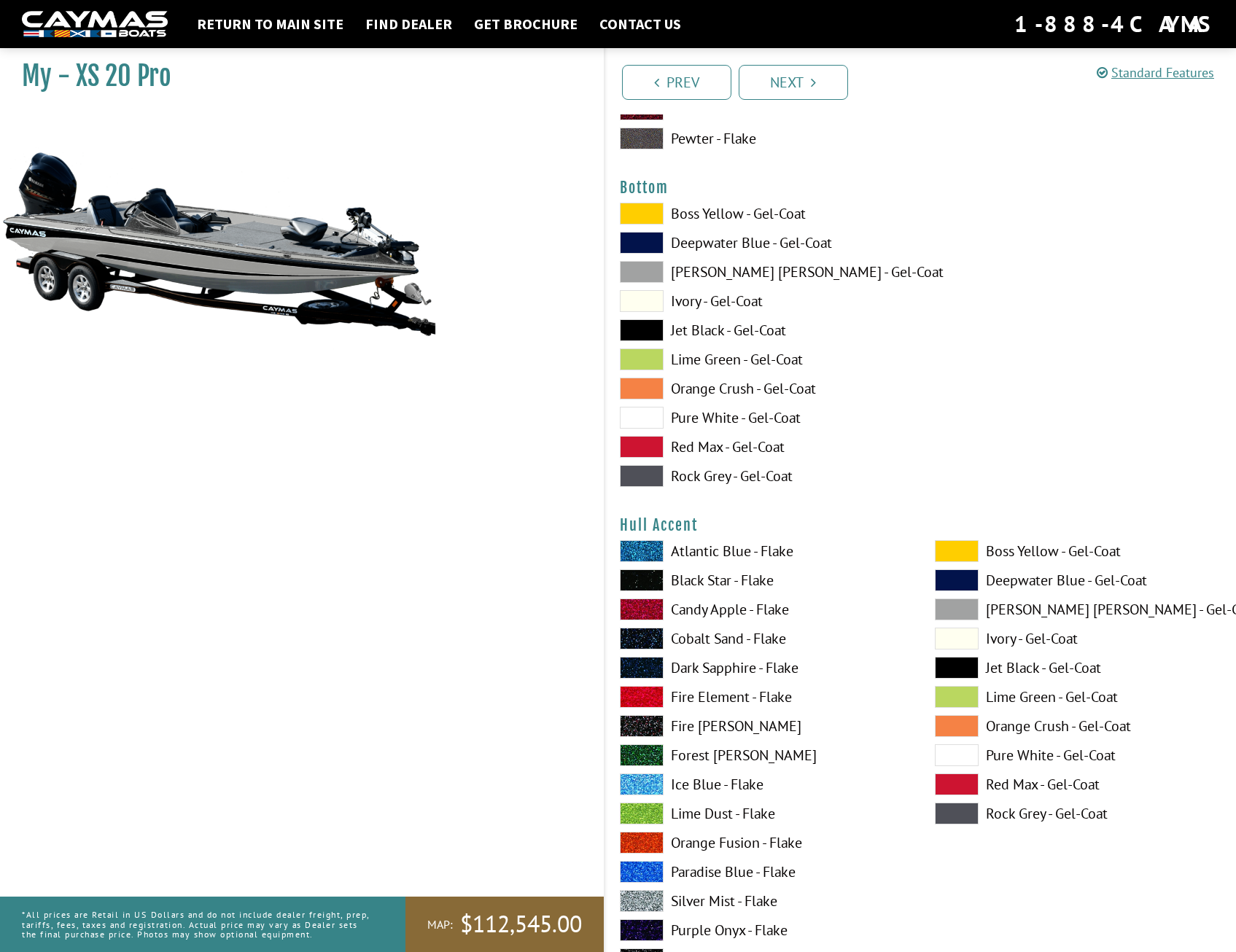
click at [952, 607] on span at bounding box center [956, 609] width 43 height 22
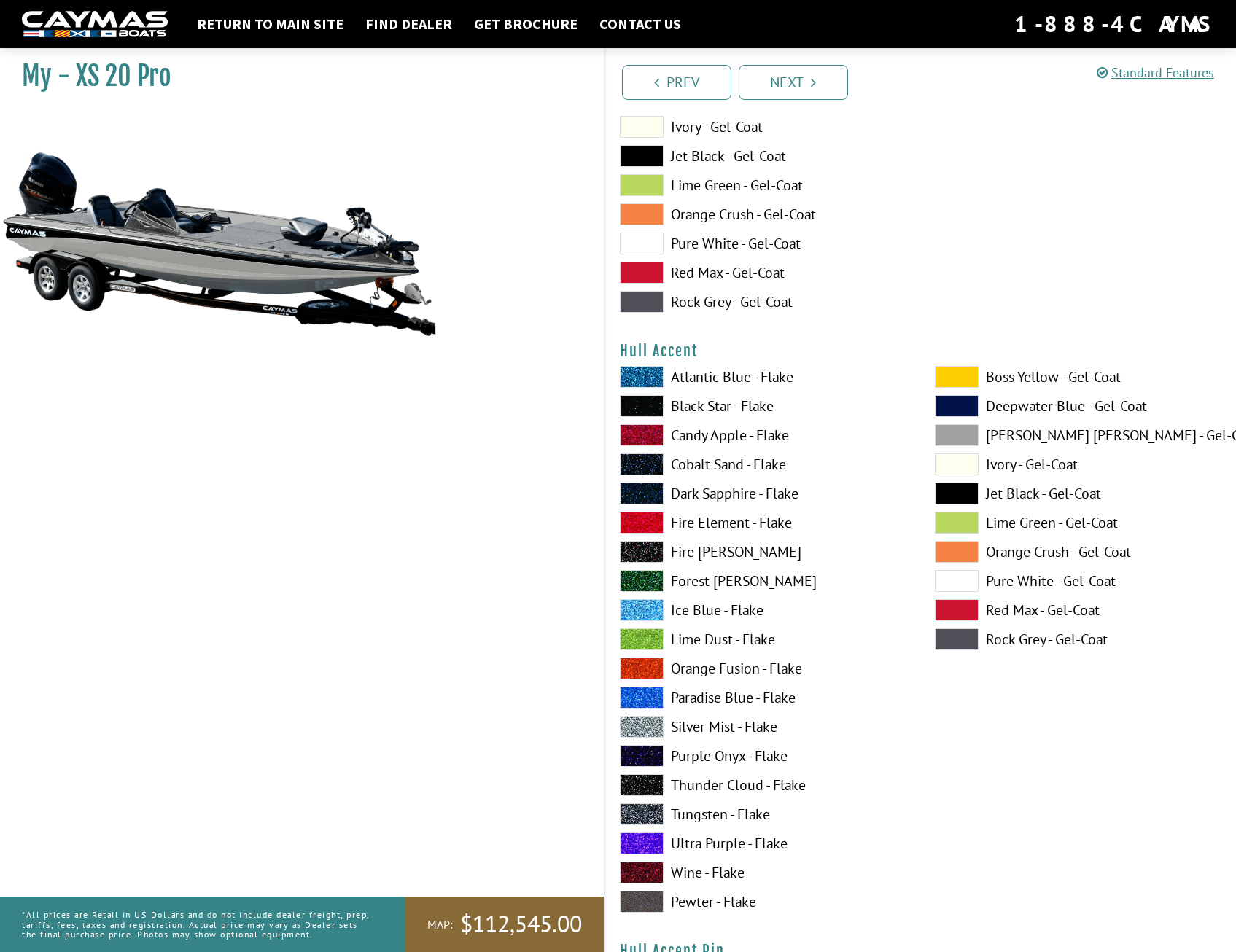
scroll to position [5174, 0]
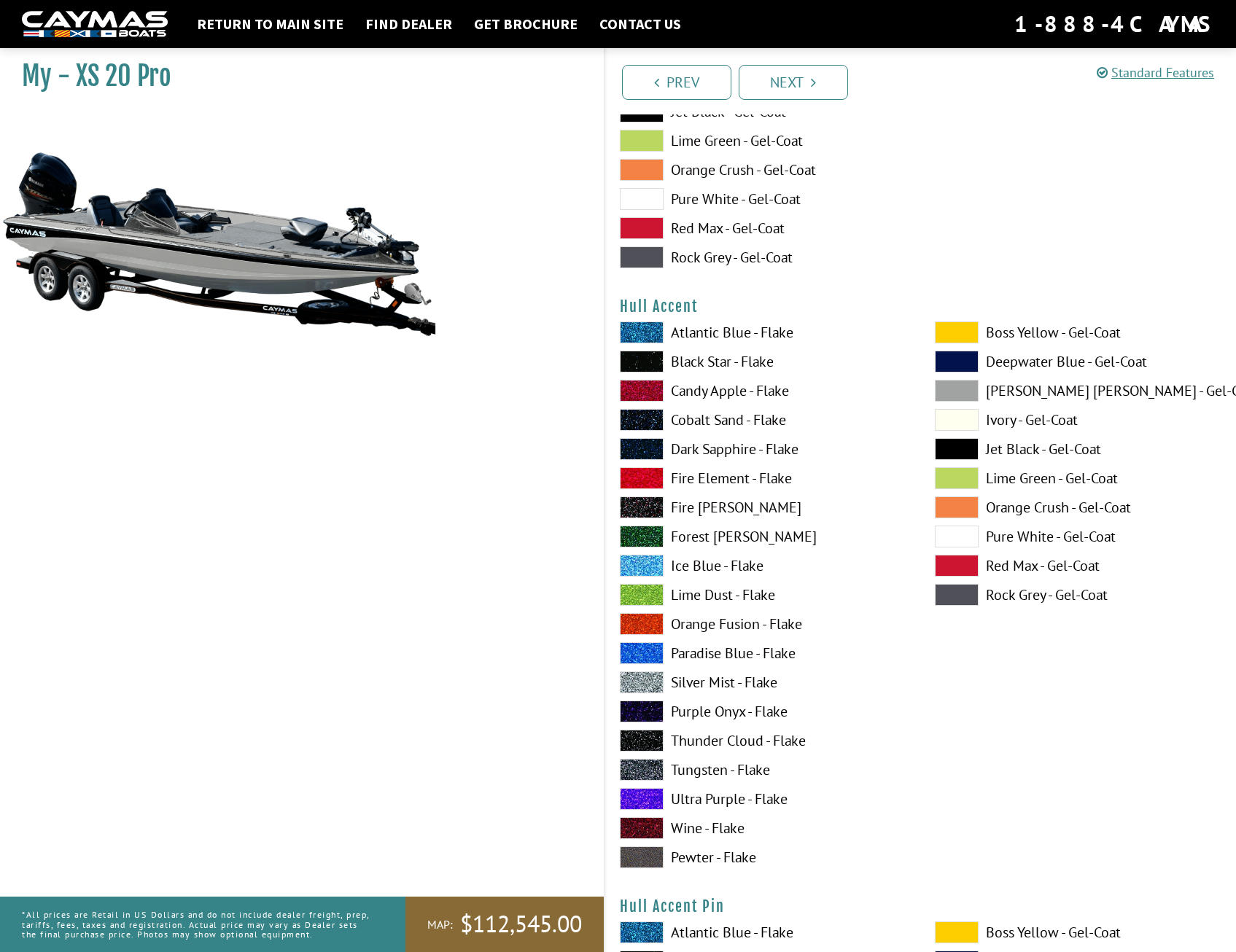
click at [641, 736] on span at bounding box center [641, 740] width 43 height 22
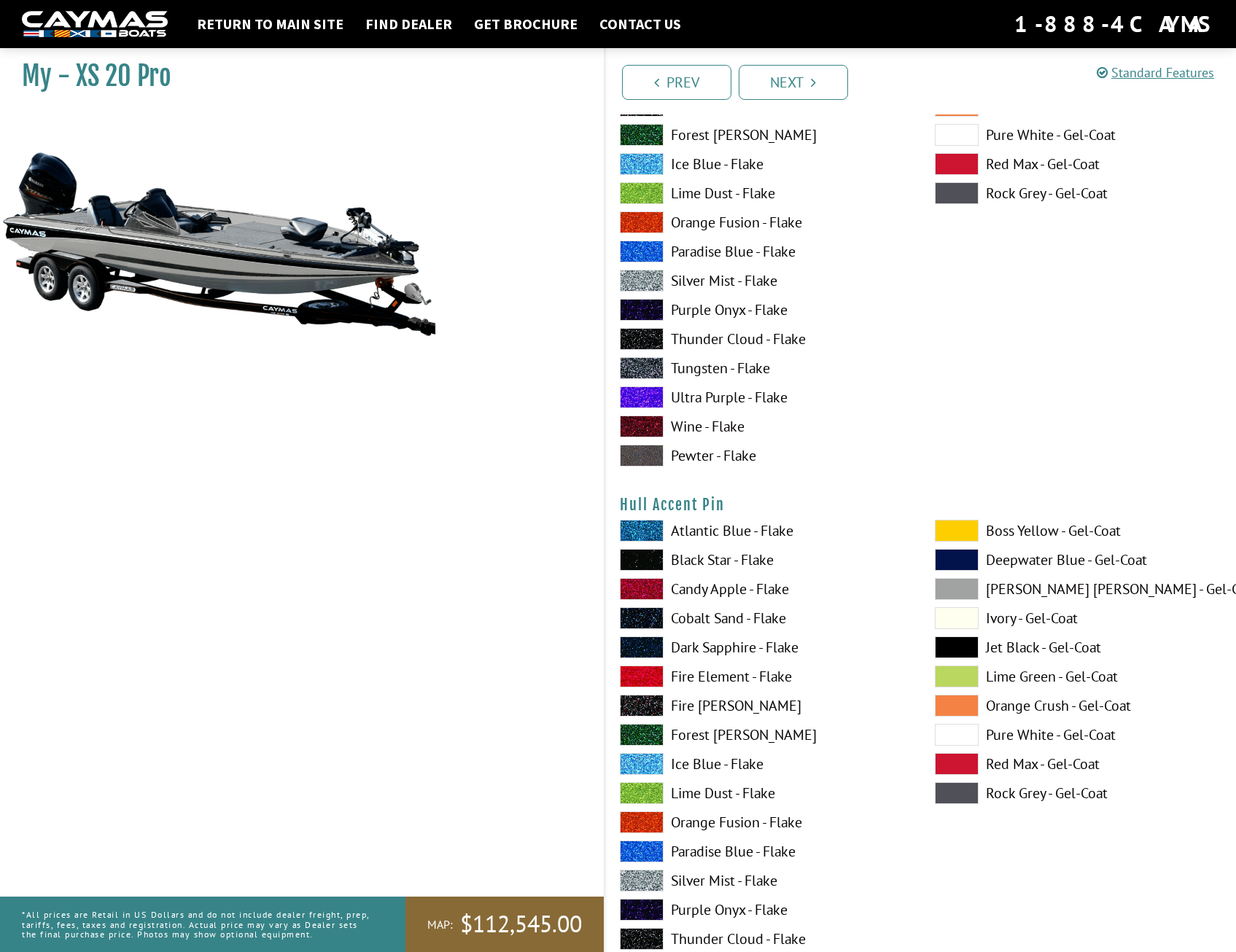
scroll to position [5611, 0]
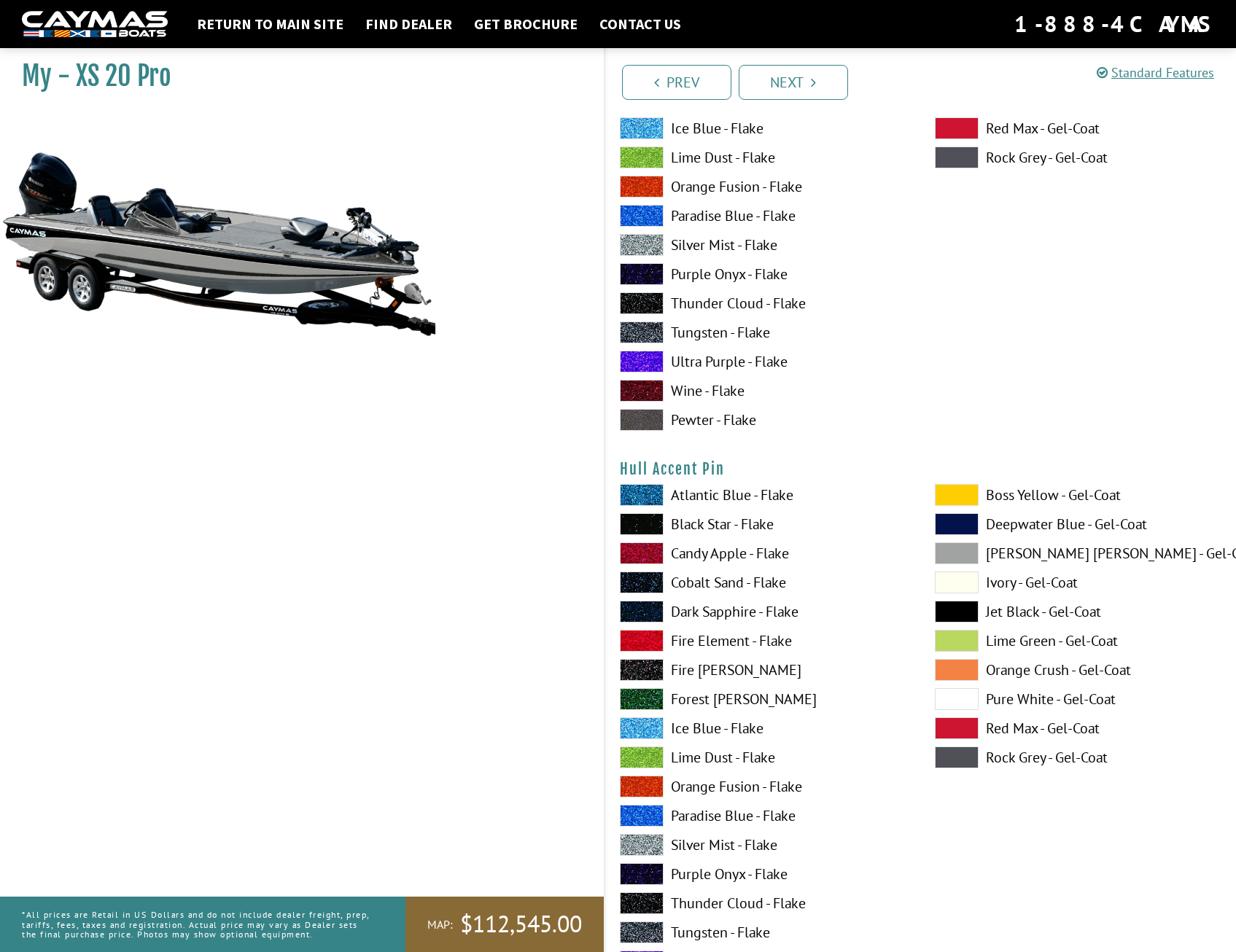
click at [955, 553] on span at bounding box center [956, 553] width 43 height 22
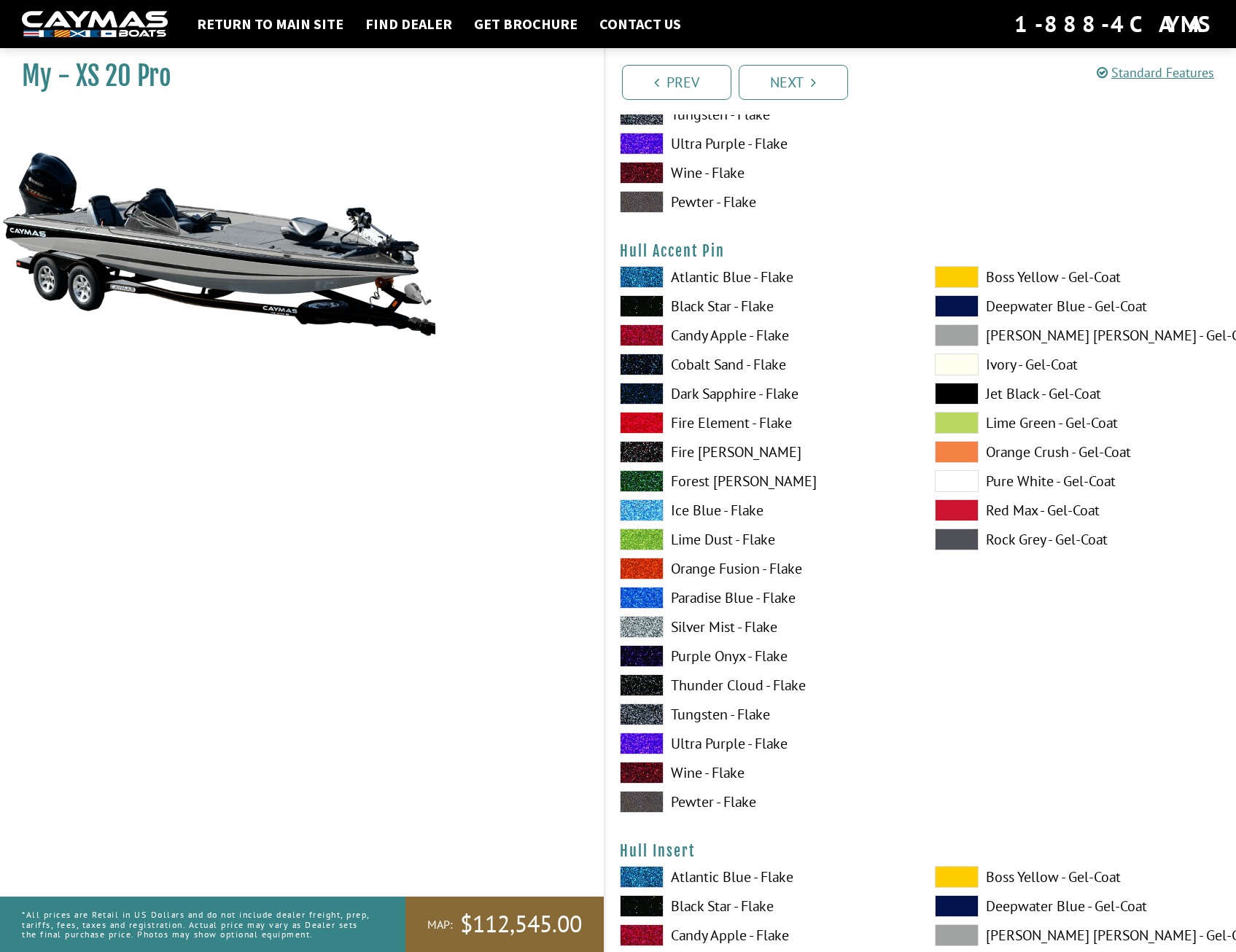
click at [658, 687] on span at bounding box center [641, 685] width 43 height 22
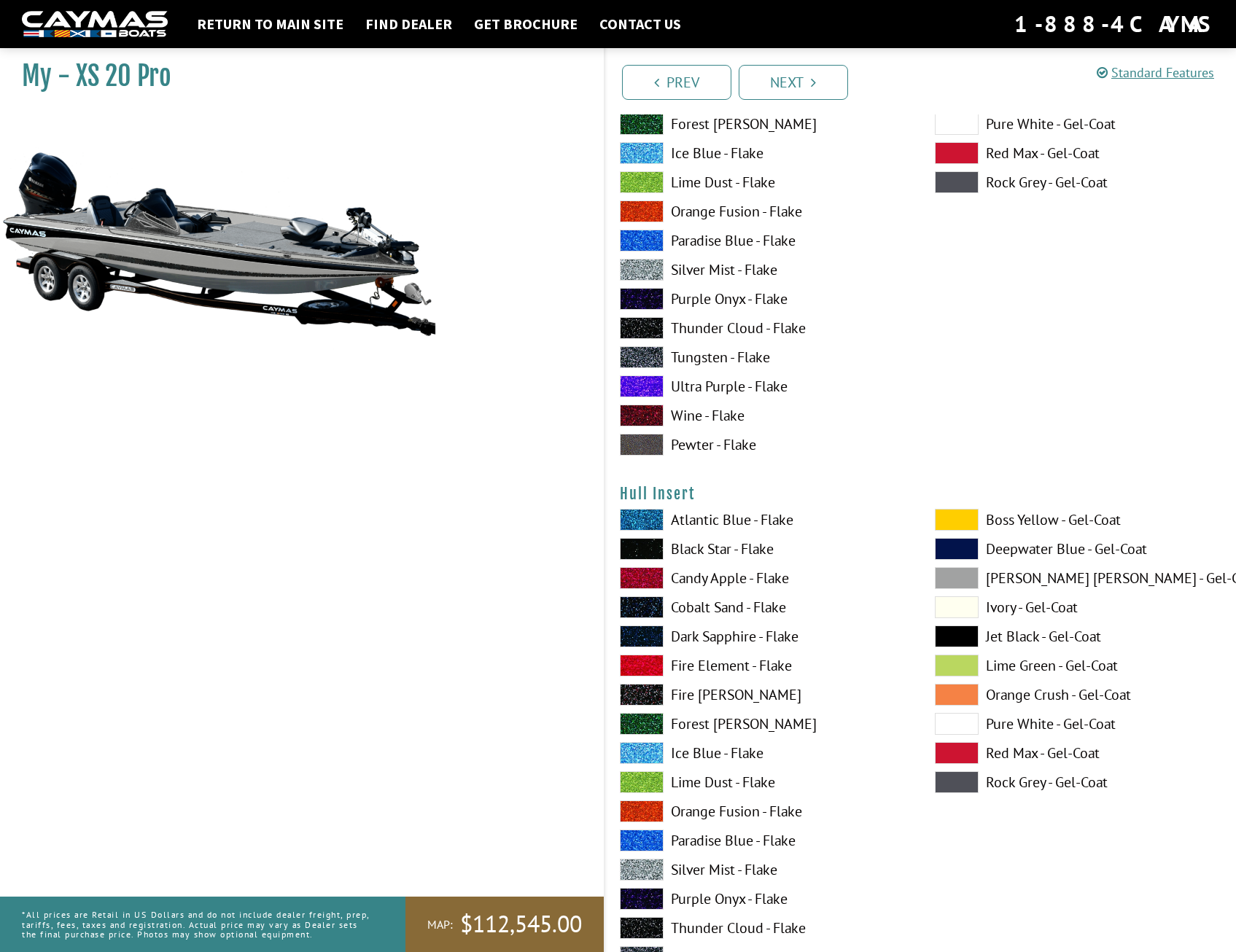
scroll to position [6194, 0]
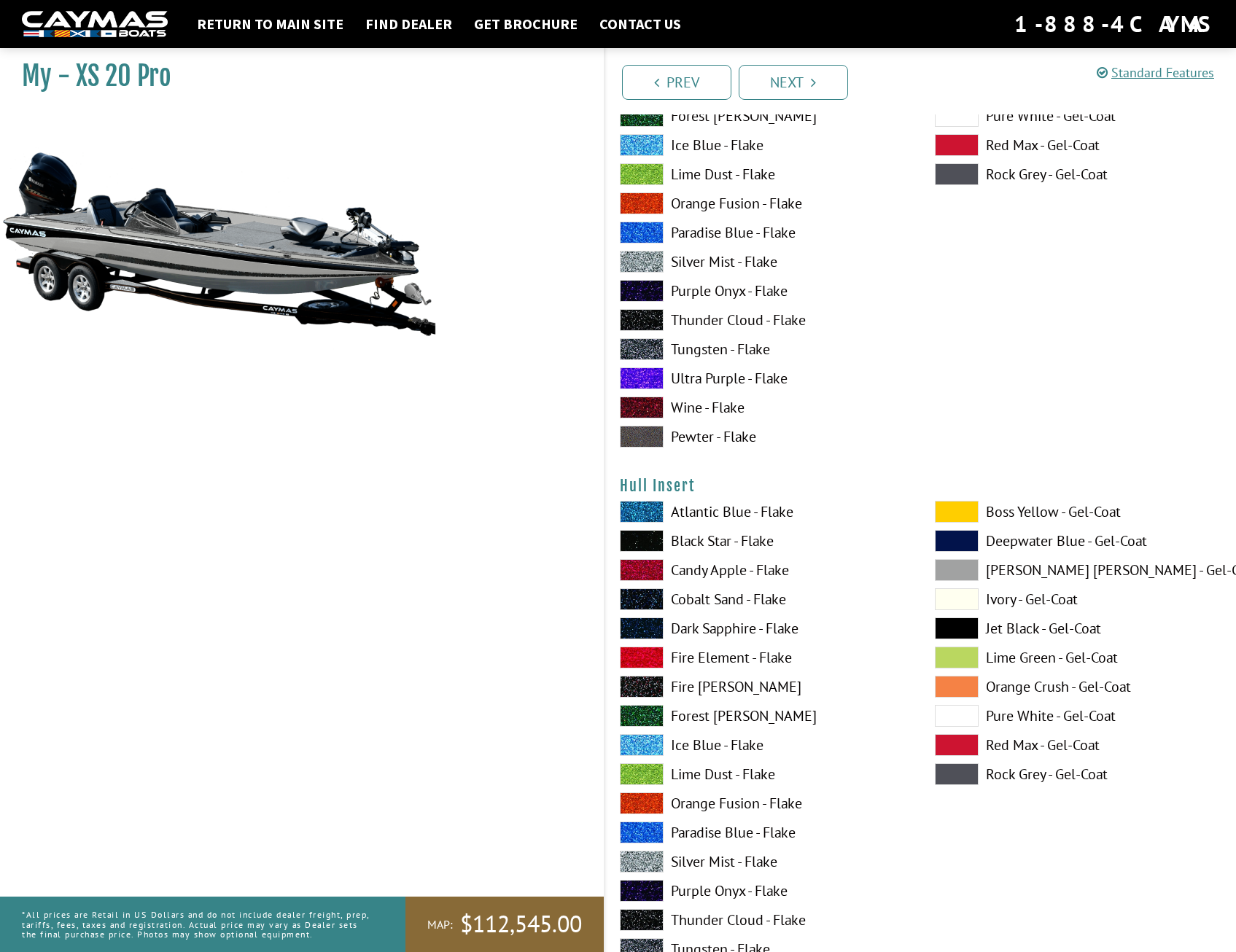
click at [951, 574] on span at bounding box center [956, 569] width 43 height 22
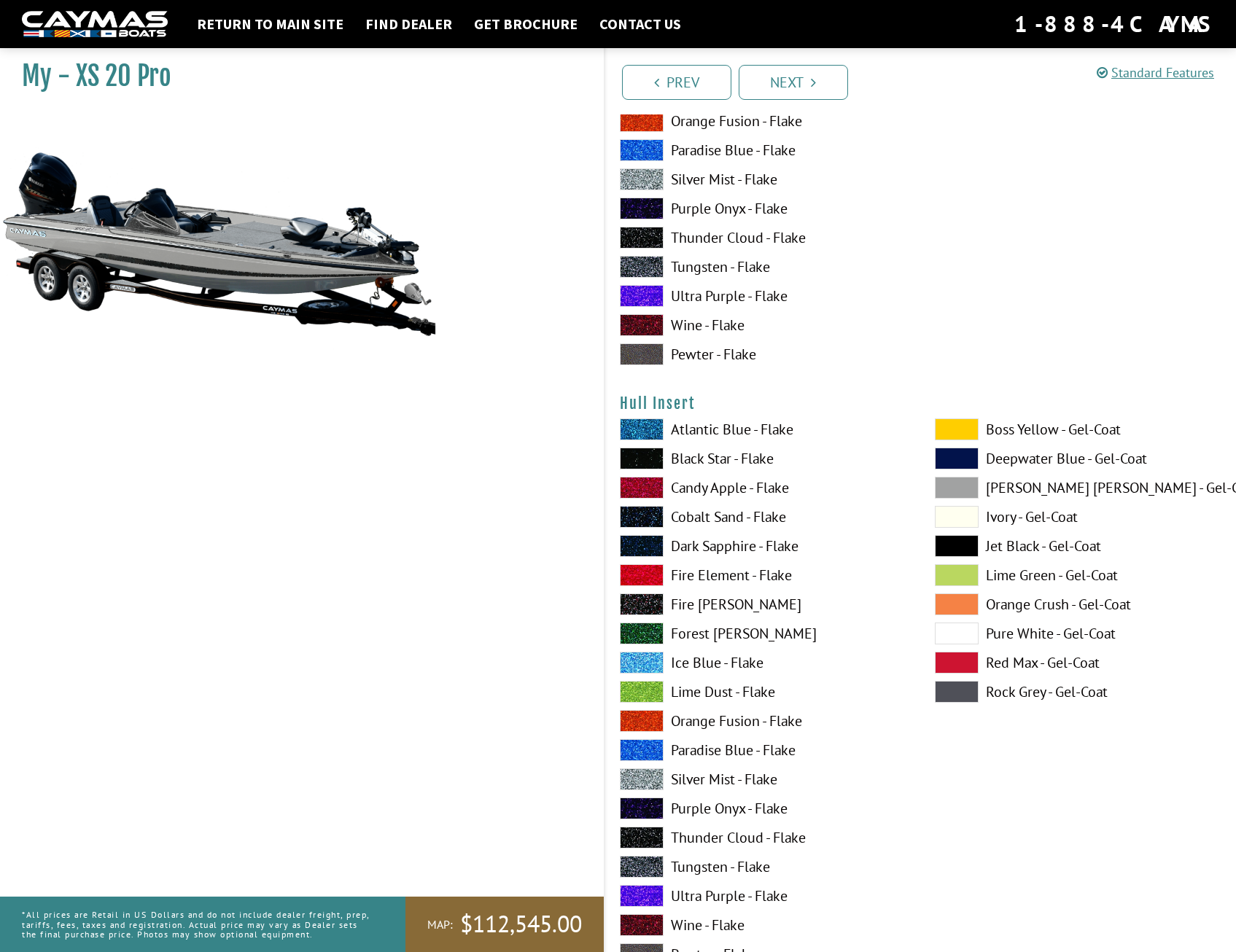
scroll to position [6340, 0]
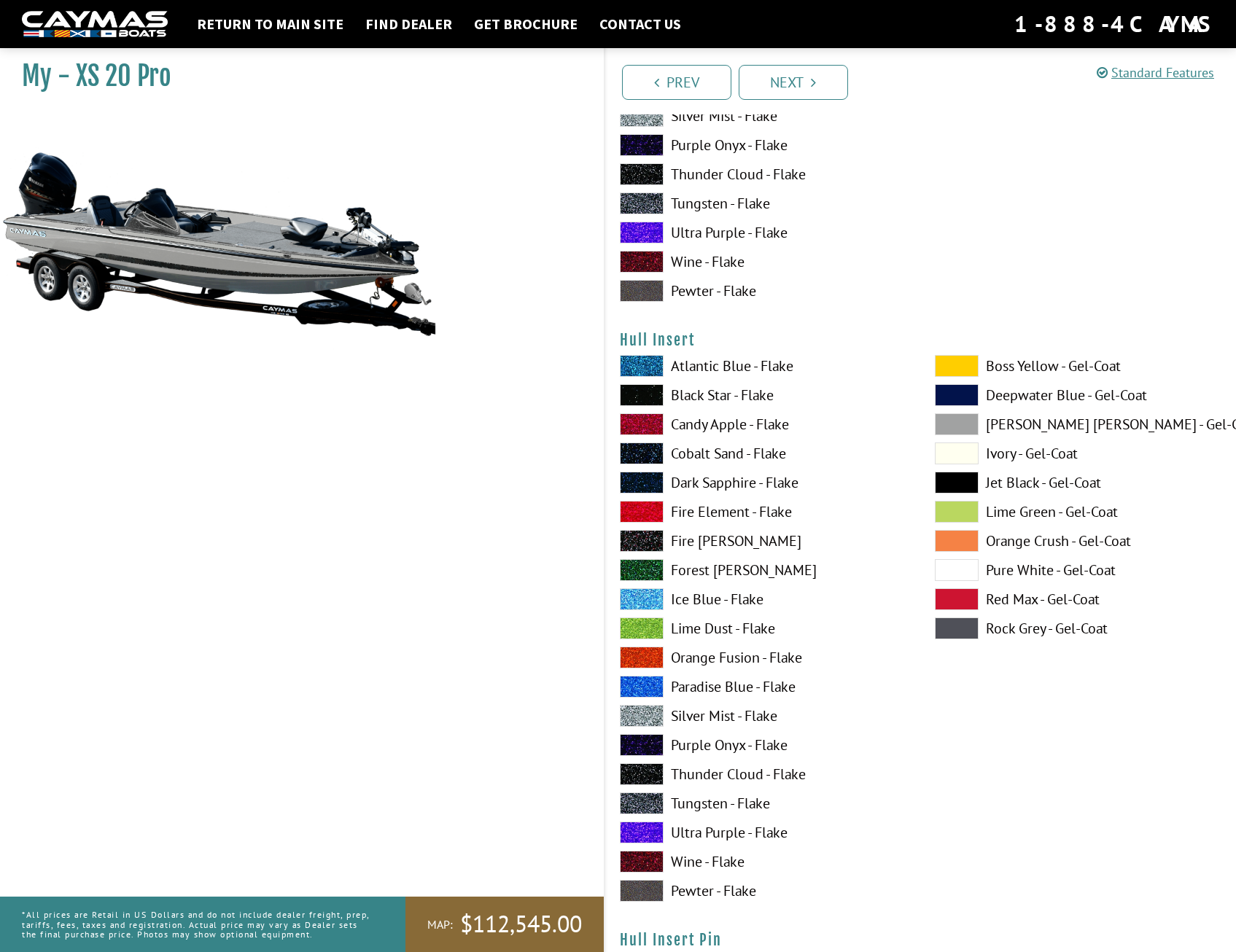
click at [643, 766] on span at bounding box center [641, 774] width 43 height 22
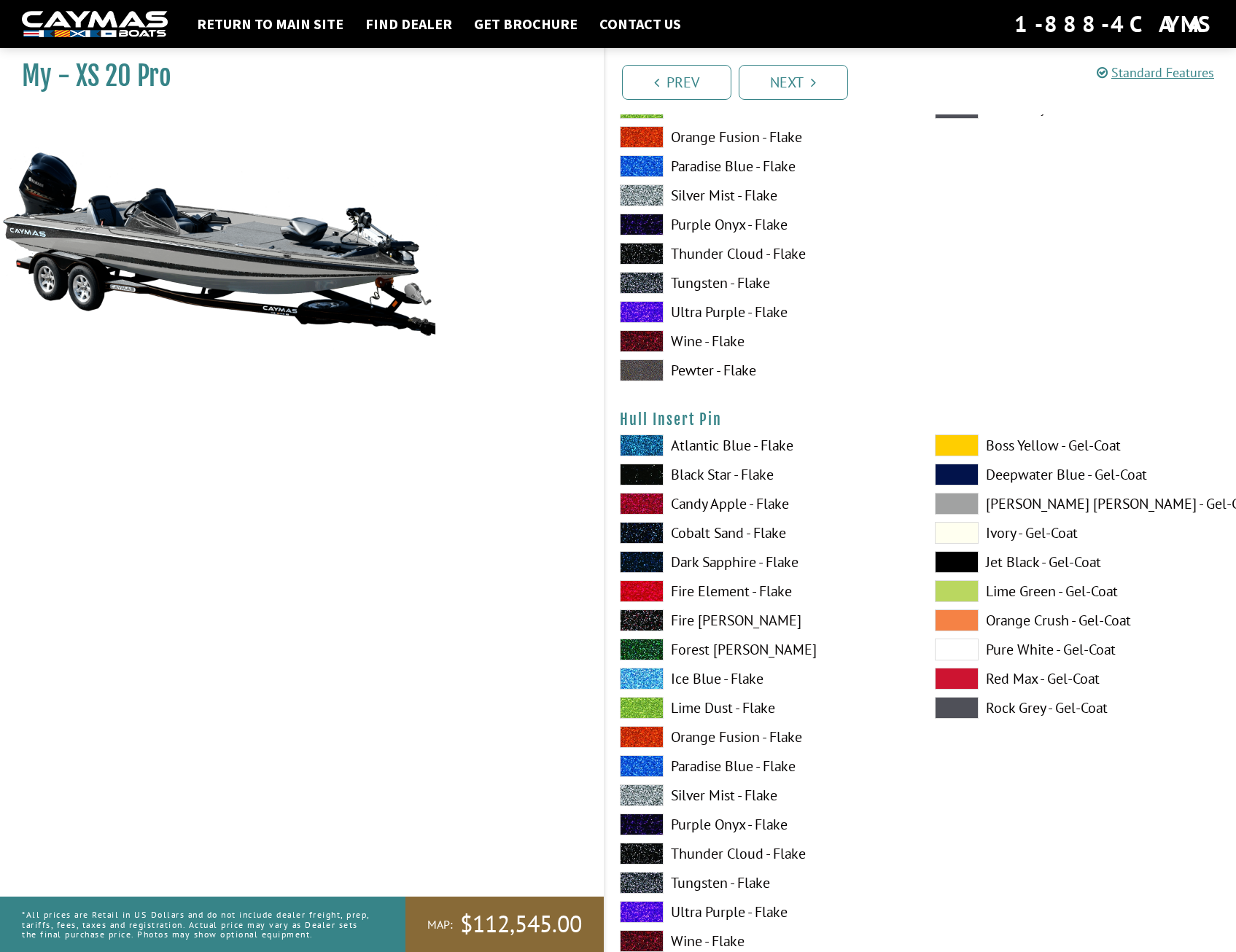
scroll to position [6996, 0]
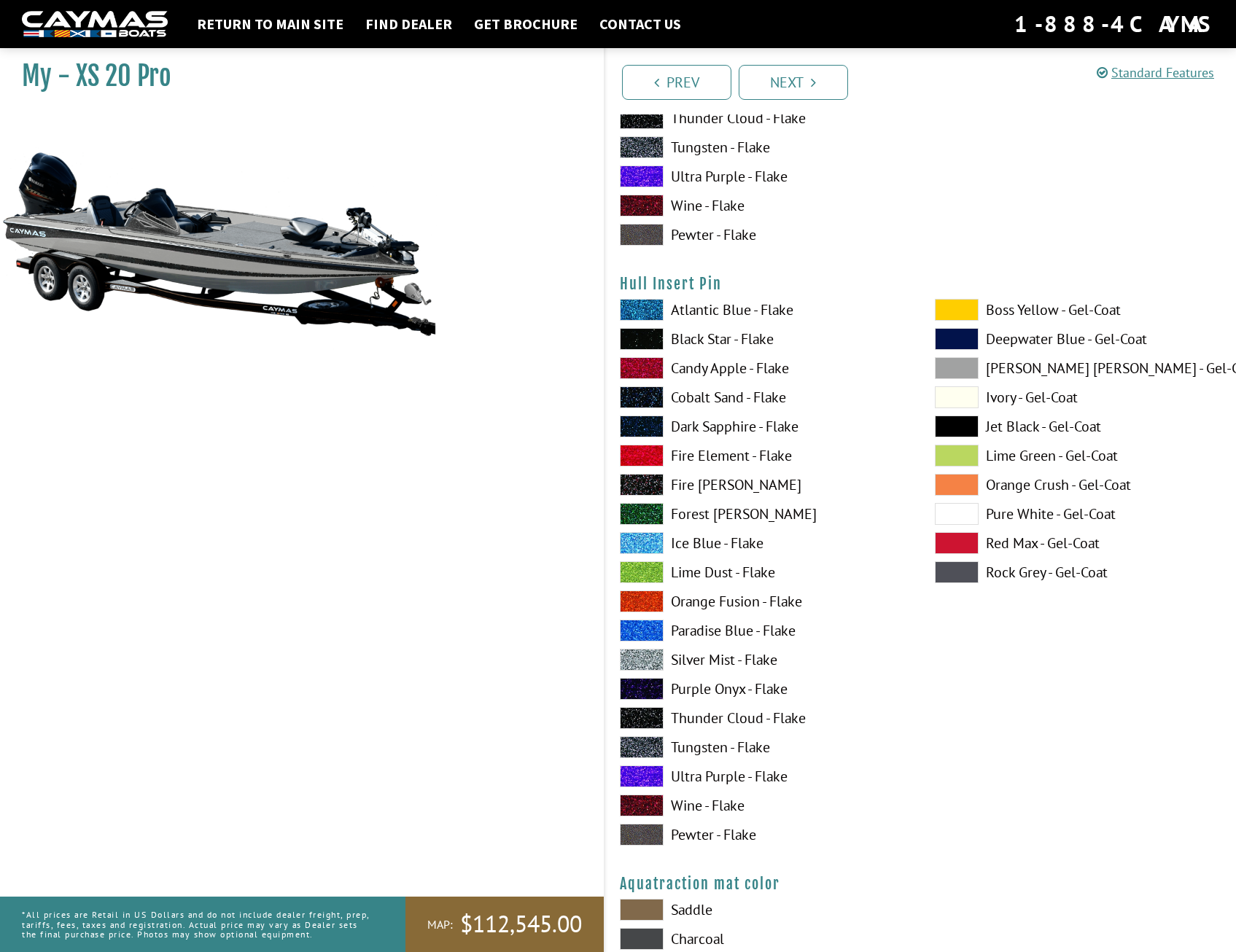
click at [649, 716] on span at bounding box center [641, 718] width 43 height 22
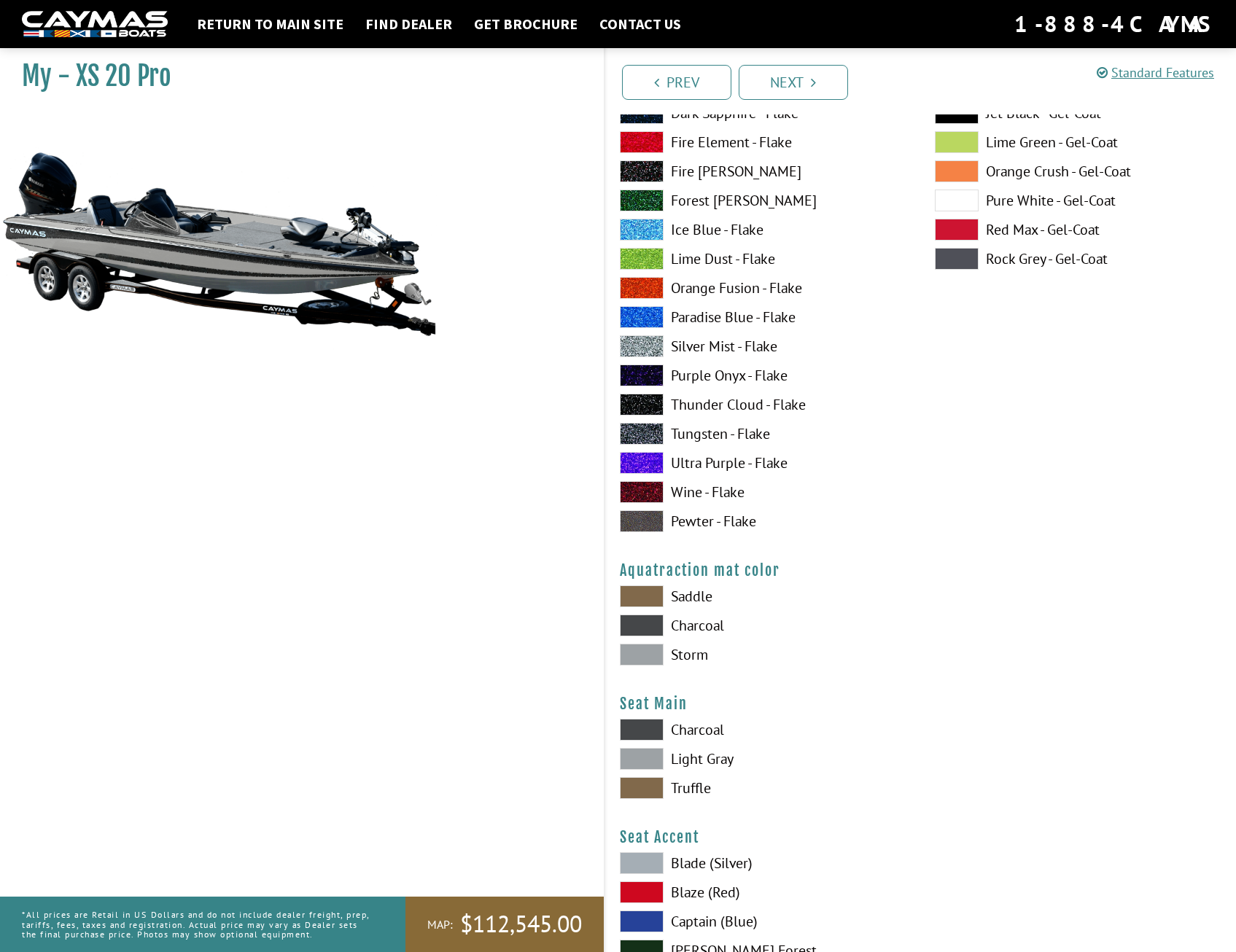
scroll to position [7433, 0]
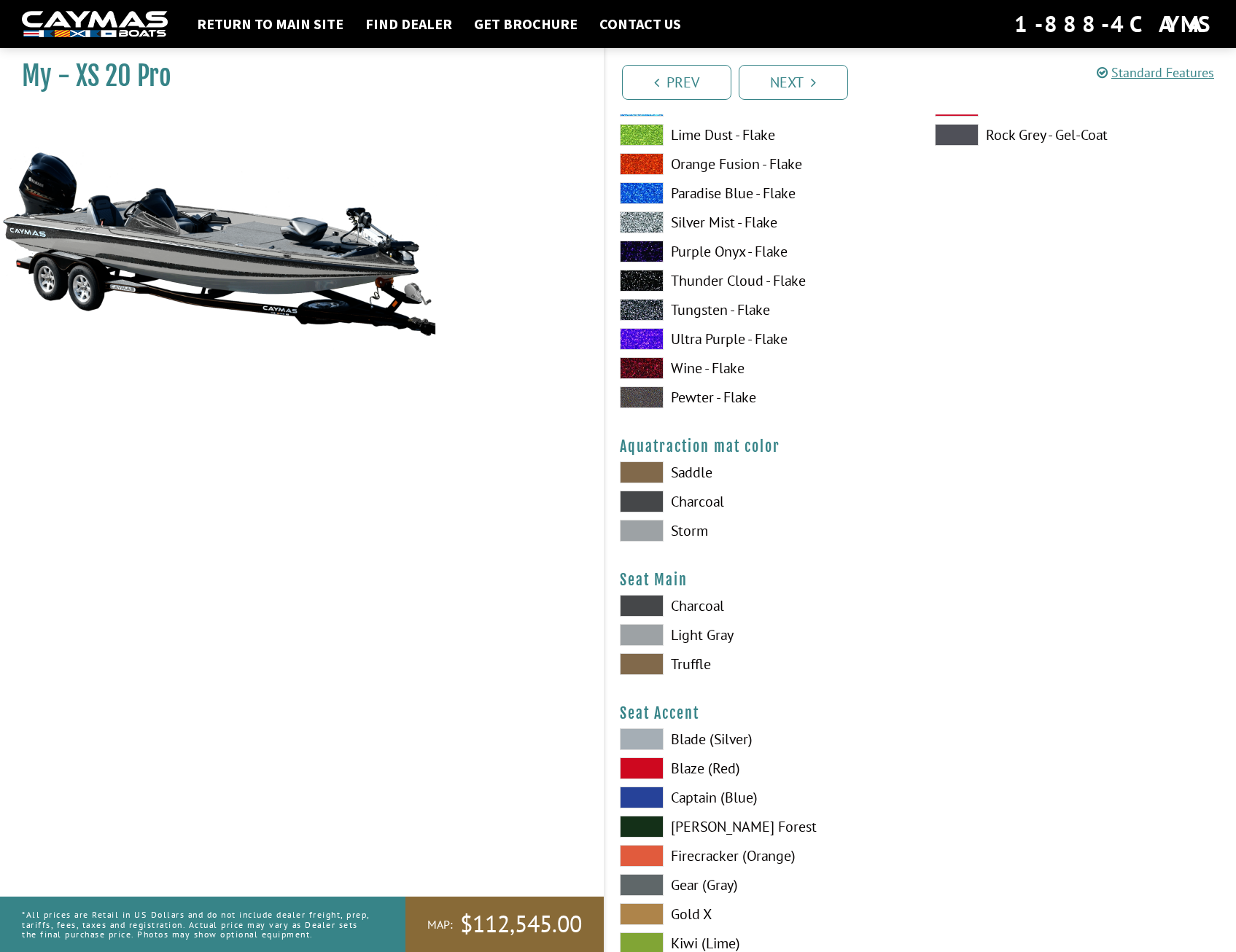
click at [651, 525] on span at bounding box center [641, 530] width 43 height 22
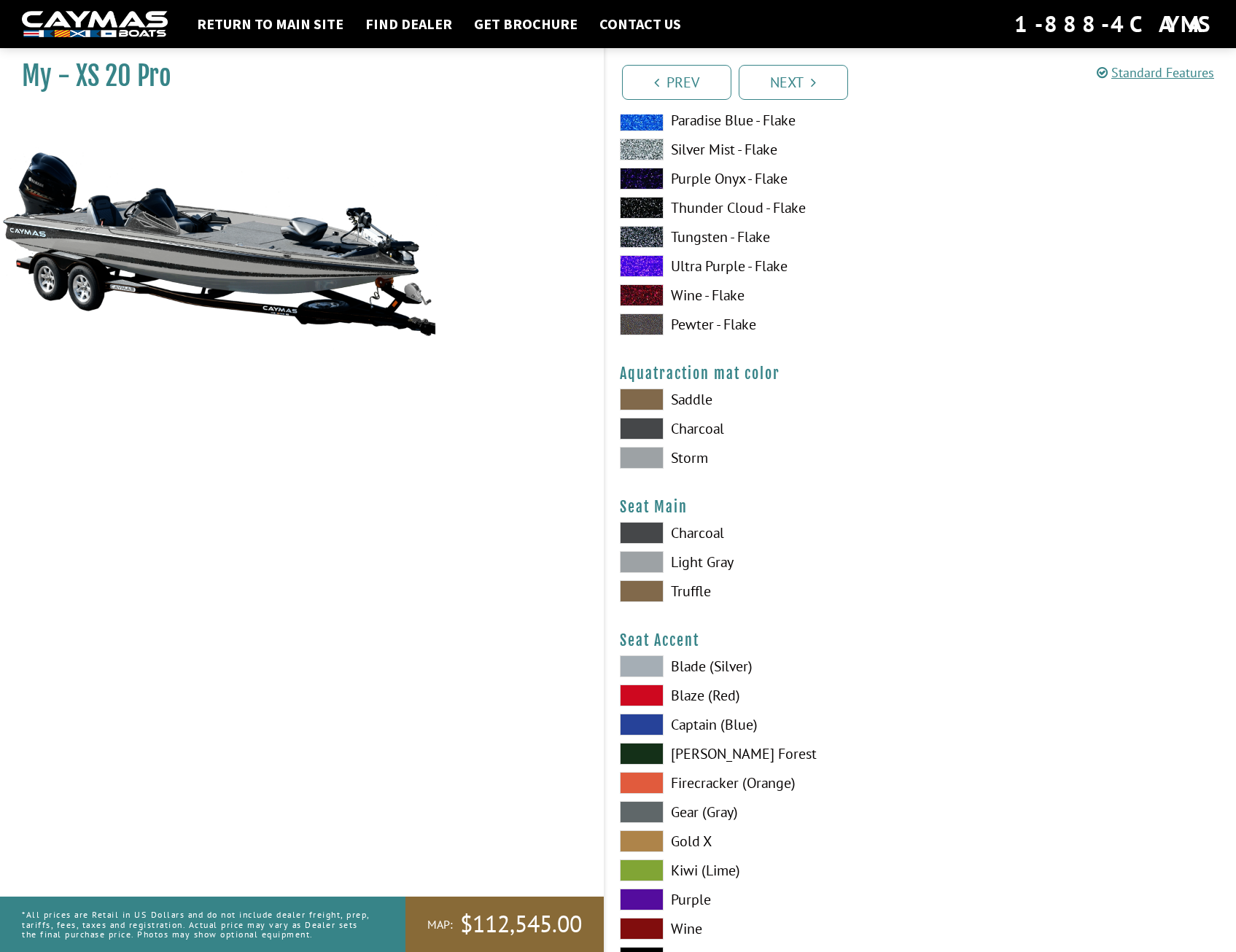
click at [644, 557] on span at bounding box center [641, 561] width 43 height 22
click at [647, 587] on span at bounding box center [641, 590] width 43 height 22
click at [648, 395] on span at bounding box center [641, 399] width 43 height 22
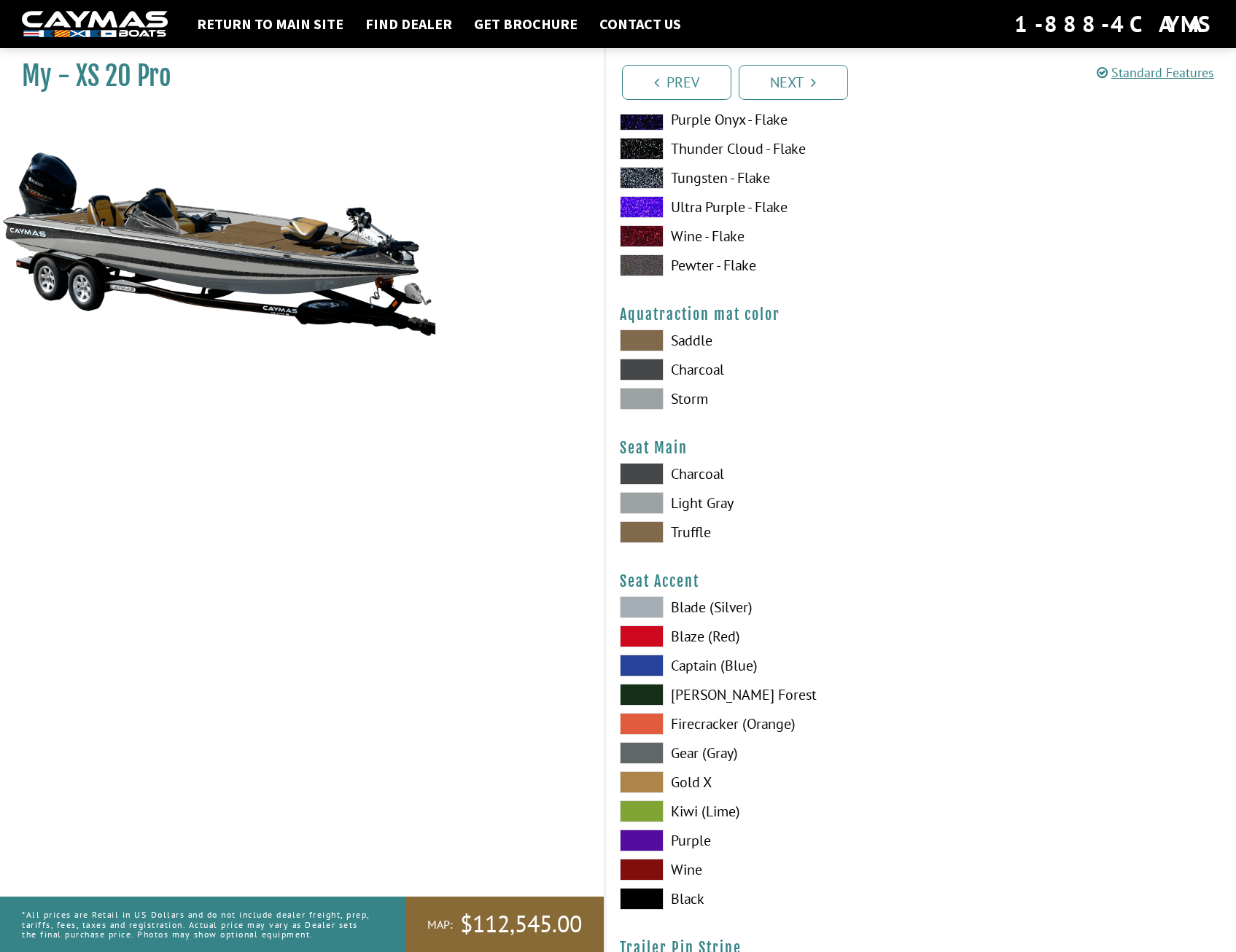
scroll to position [7651, 0]
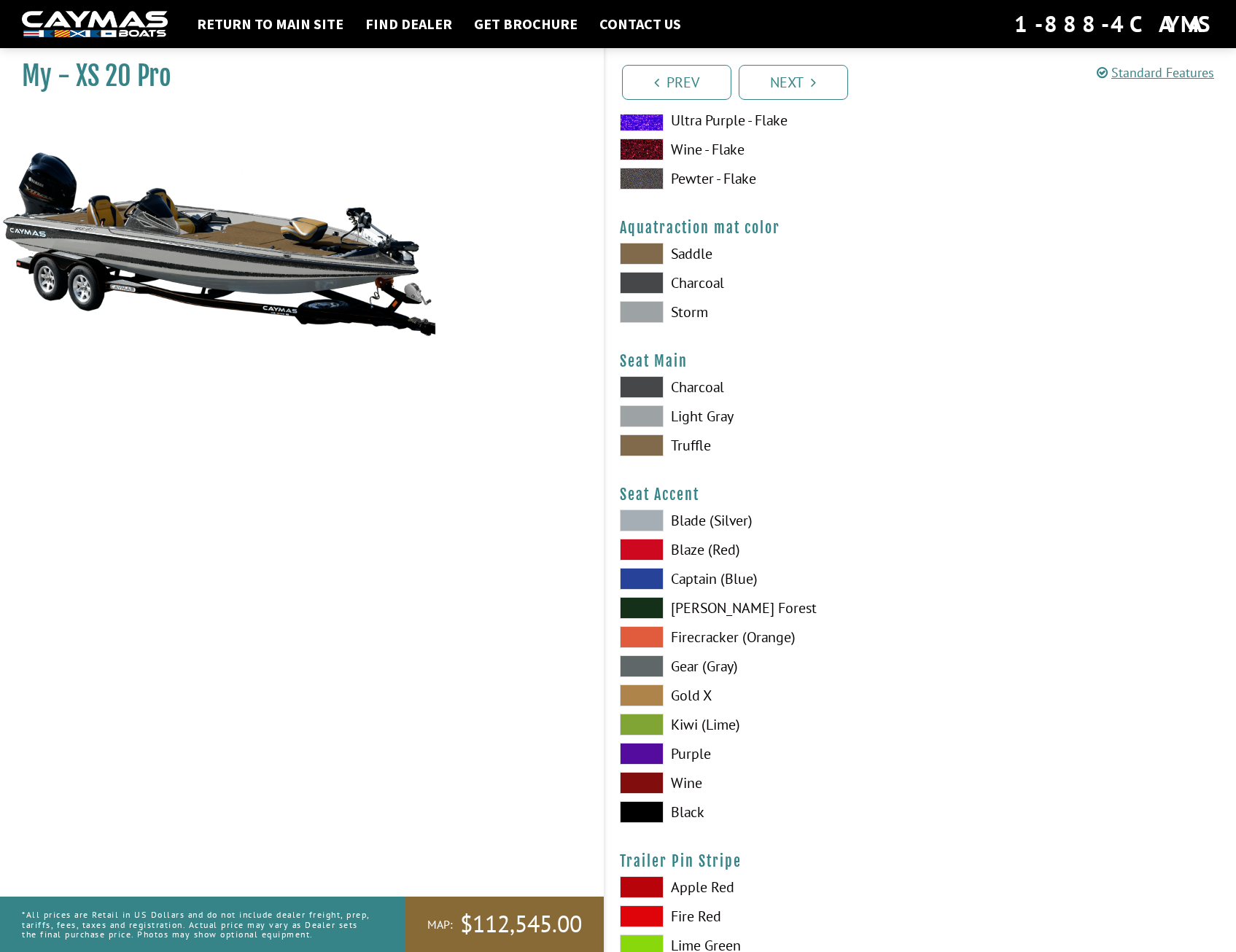
click at [652, 690] on span at bounding box center [641, 694] width 43 height 22
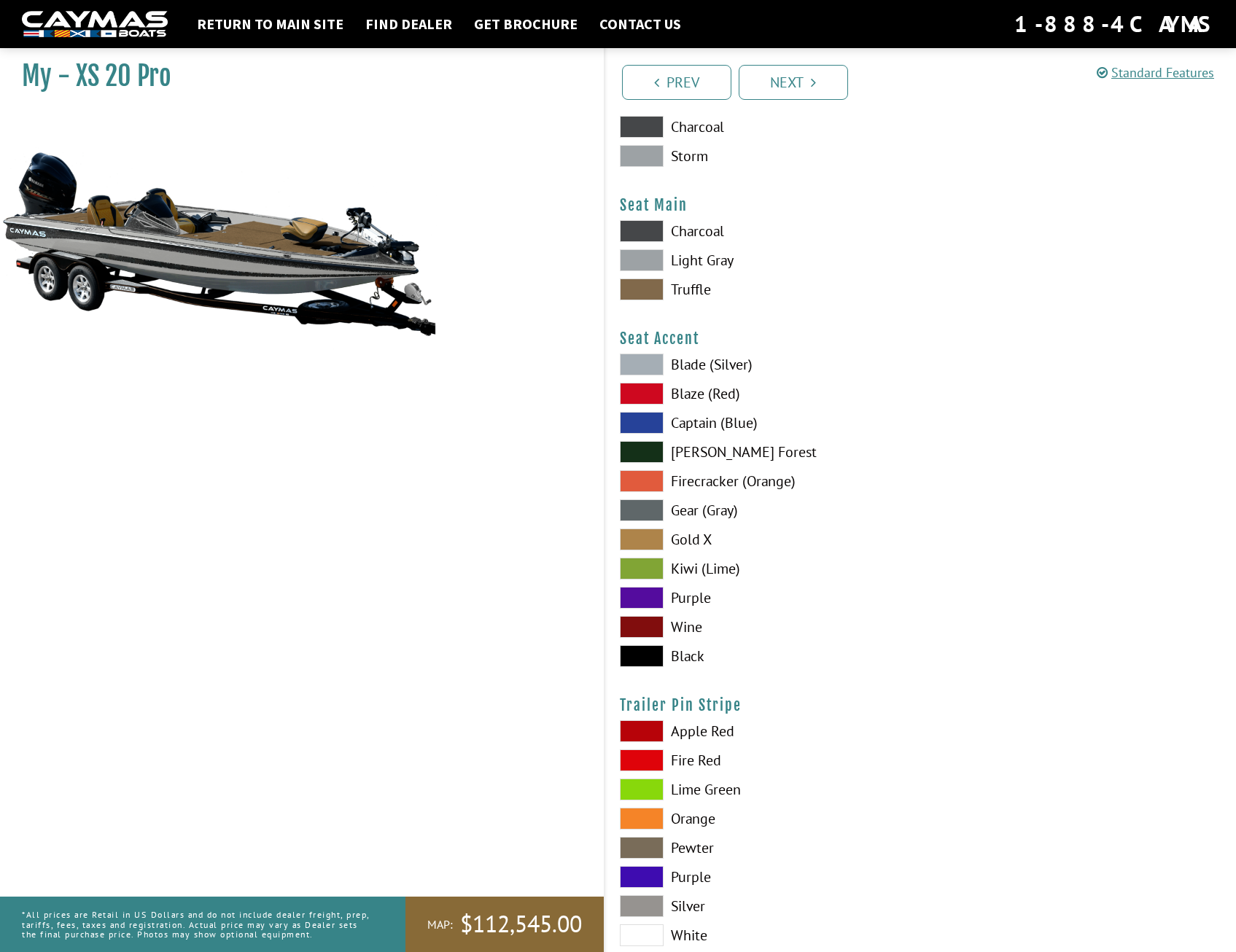
scroll to position [7931, 0]
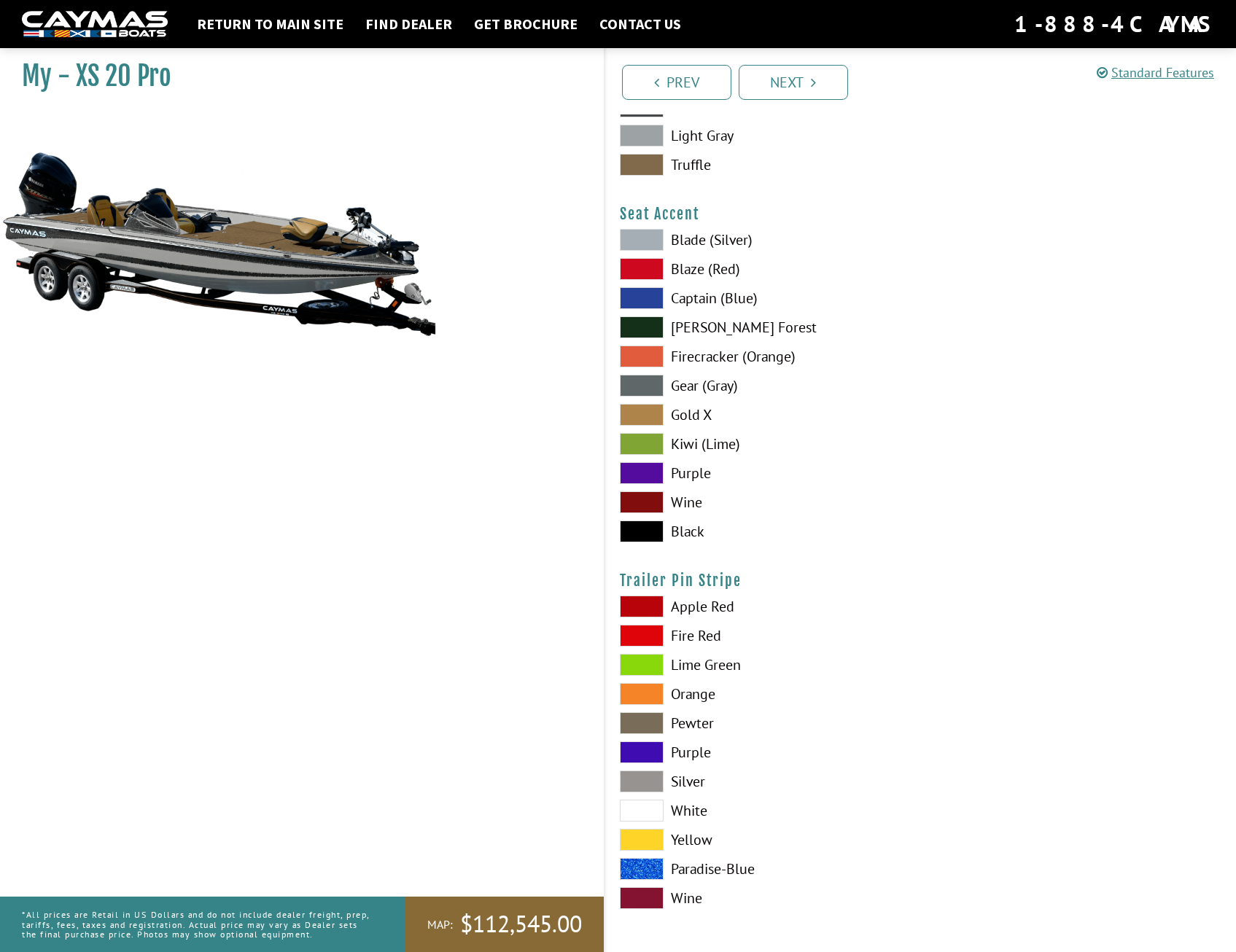
click at [640, 806] on span at bounding box center [641, 810] width 43 height 22
click at [645, 782] on span at bounding box center [641, 781] width 43 height 22
click at [791, 94] on link "Next" at bounding box center [792, 82] width 109 height 35
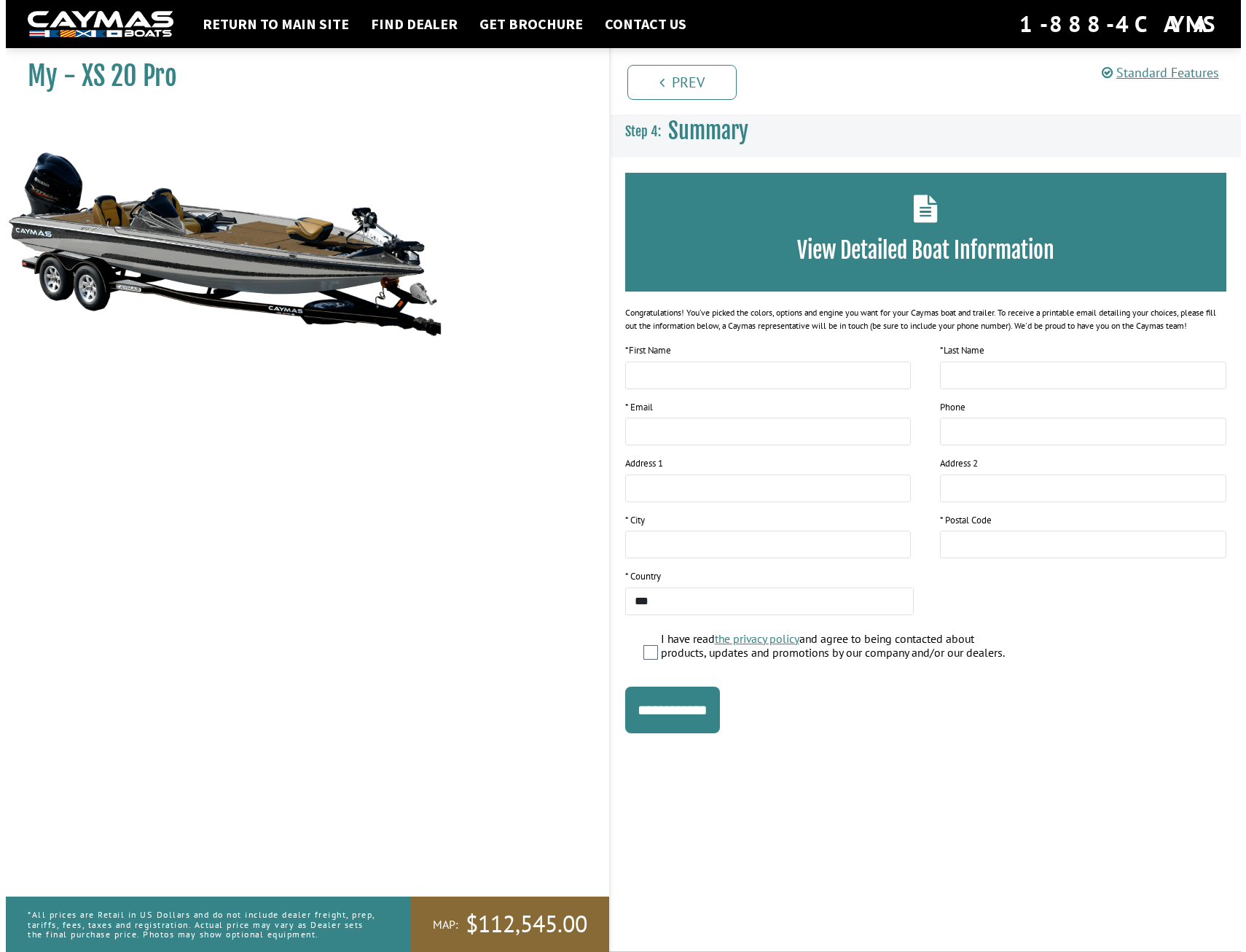
scroll to position [0, 0]
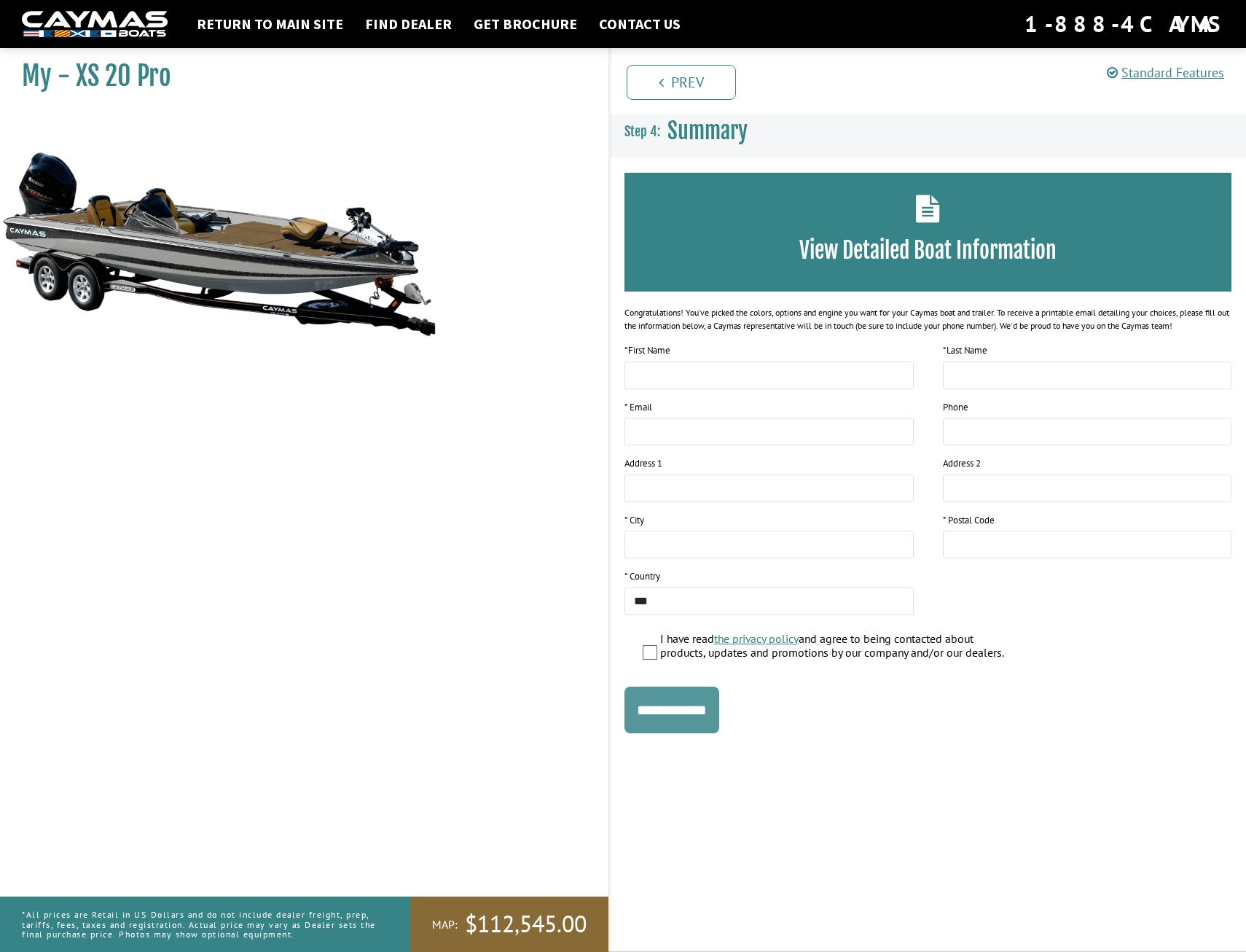
click at [684, 700] on input "**********" at bounding box center [671, 710] width 95 height 46
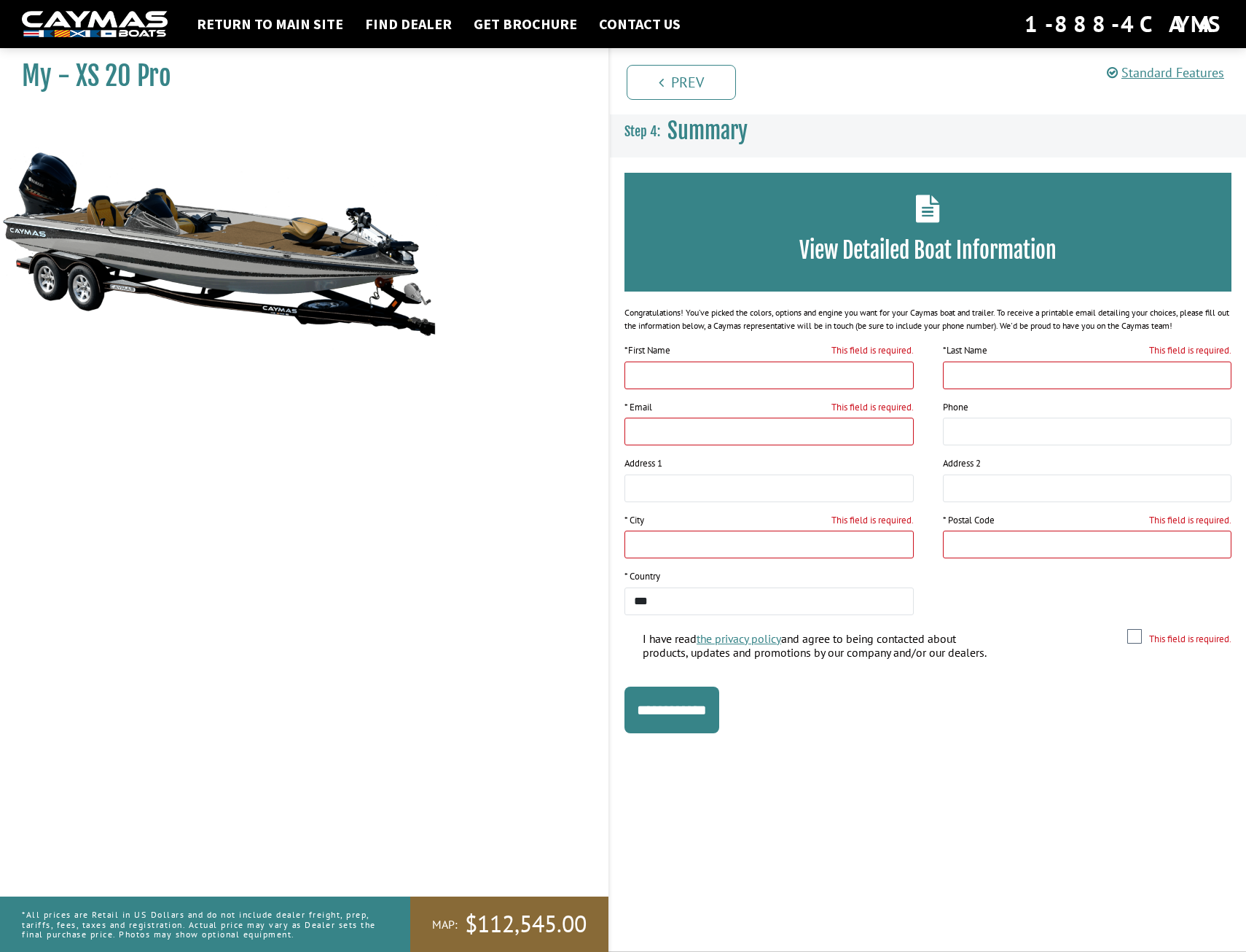
click at [928, 222] on icon at bounding box center [928, 208] width 24 height 28
